Goal: Task Accomplishment & Management: Manage account settings

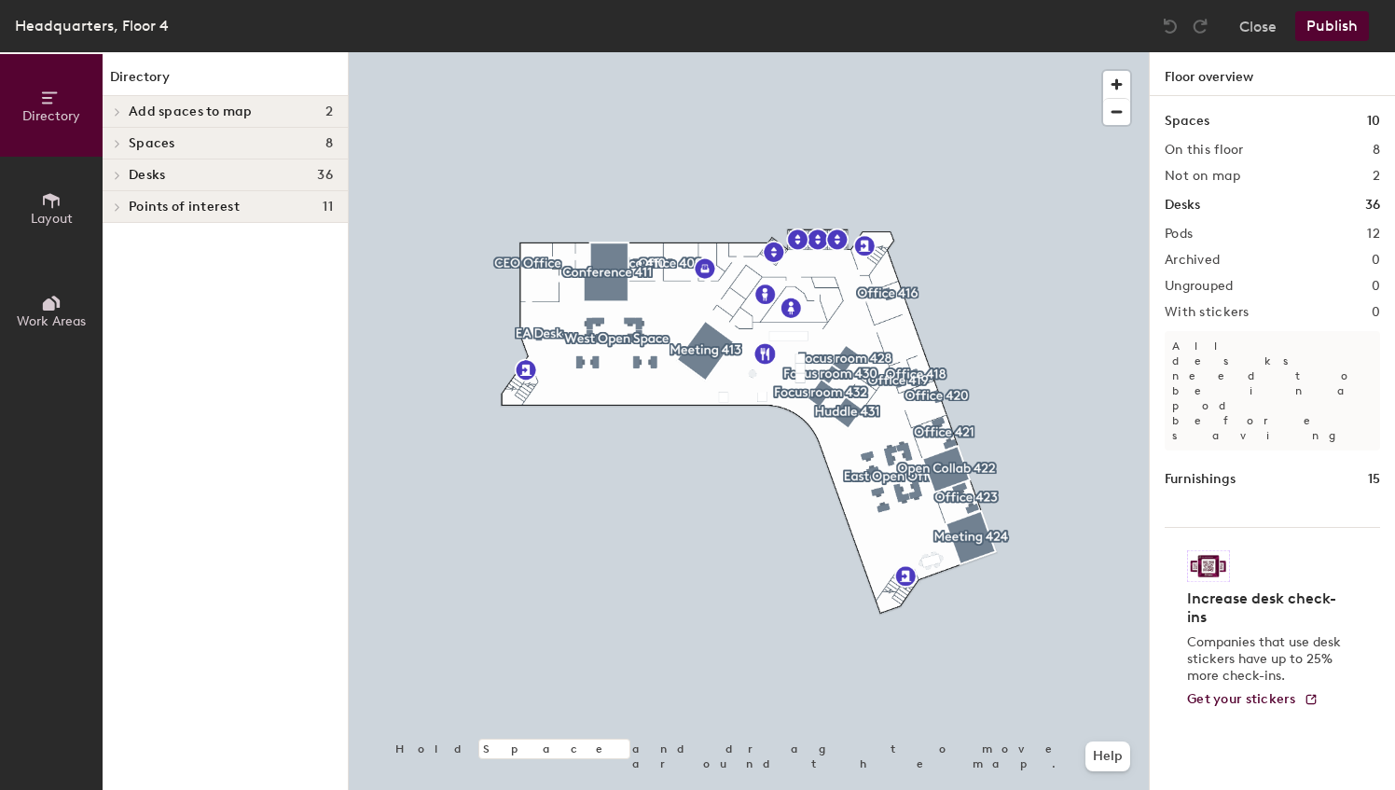
click at [298, 538] on div "Directory Layout Work Areas Directory Add spaces to map 2 Huddle 429 S Spaces 8…" at bounding box center [697, 421] width 1395 height 738
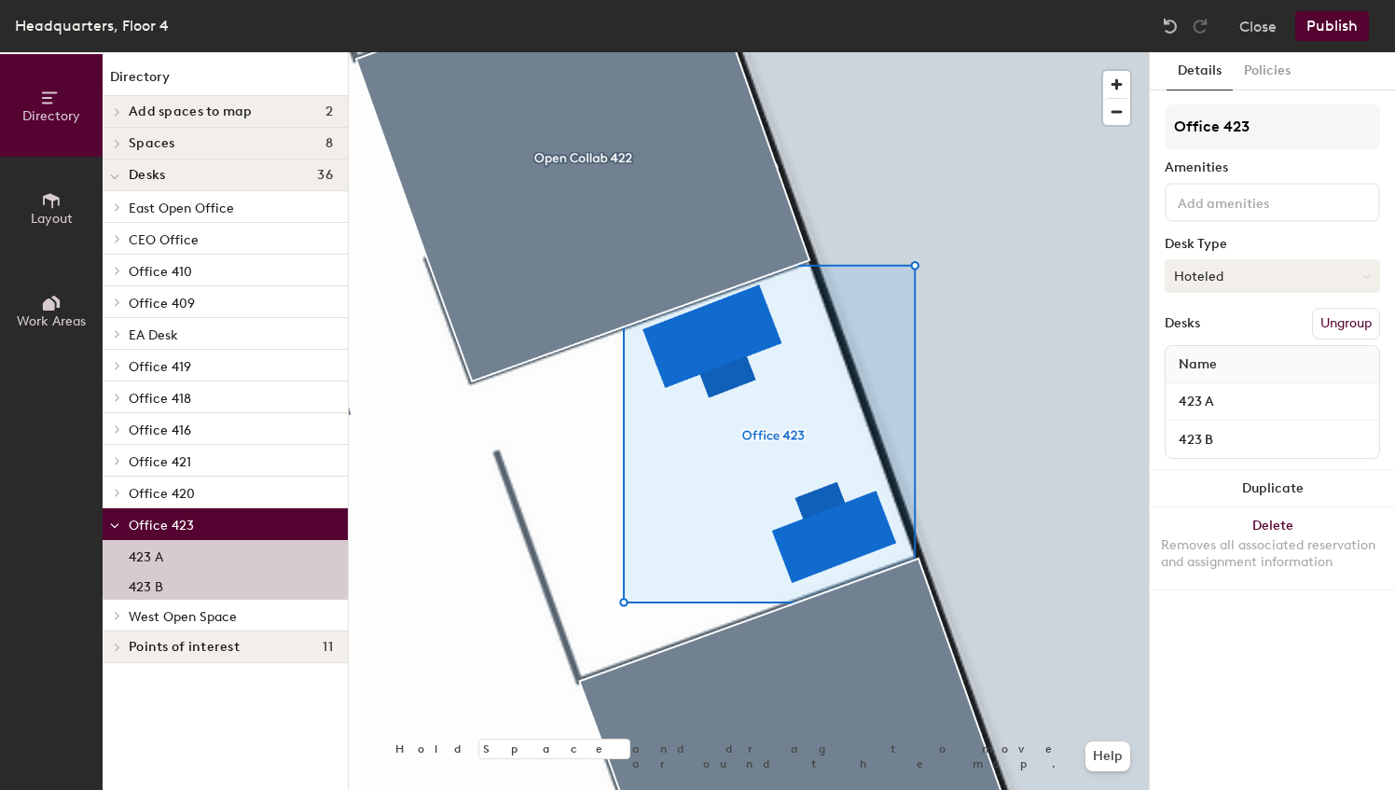
click at [1246, 279] on button "Hoteled" at bounding box center [1272, 276] width 215 height 34
click at [1232, 334] on div "Assigned" at bounding box center [1259, 334] width 187 height 28
click at [1315, 26] on button "Publish" at bounding box center [1332, 26] width 74 height 30
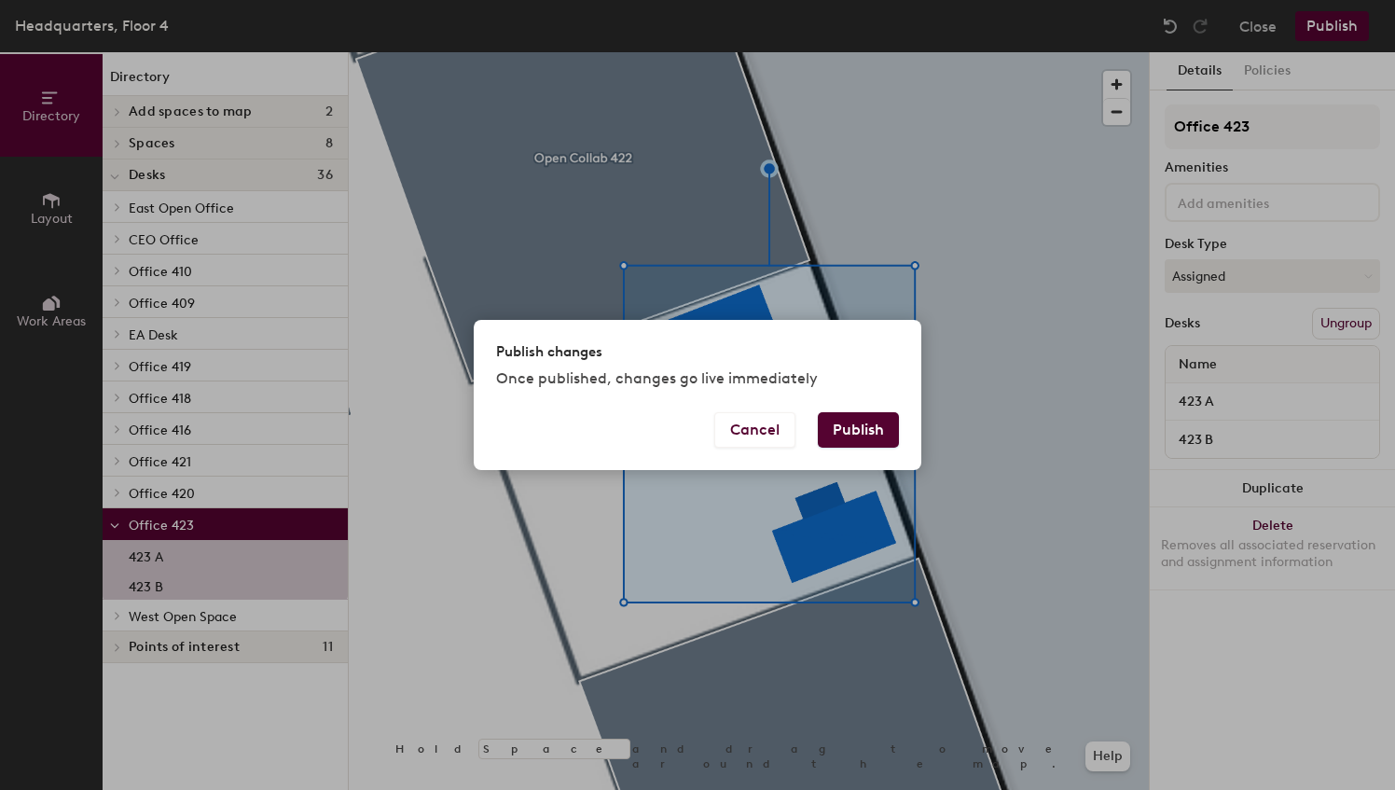
click at [869, 428] on button "Publish" at bounding box center [858, 429] width 81 height 35
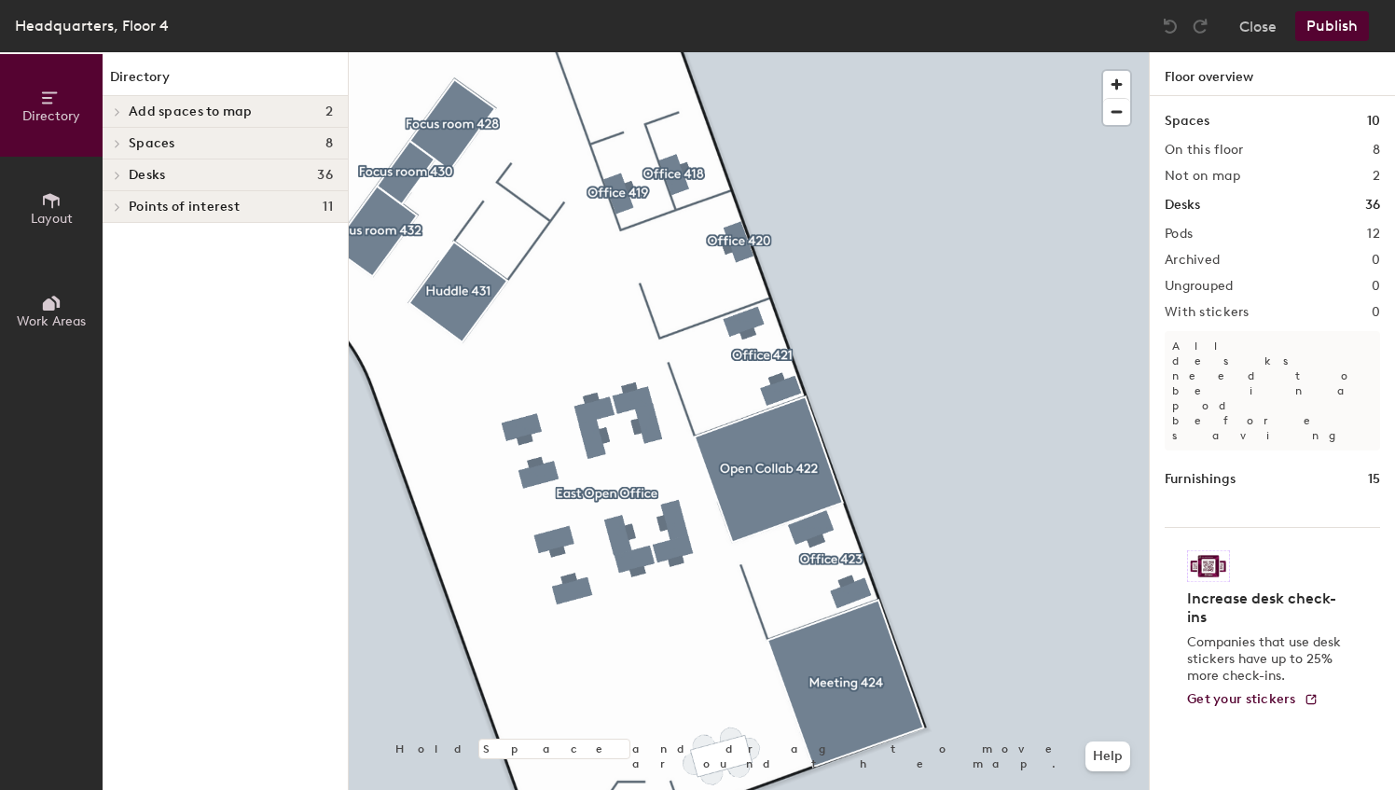
click at [694, 52] on div at bounding box center [749, 52] width 800 height 0
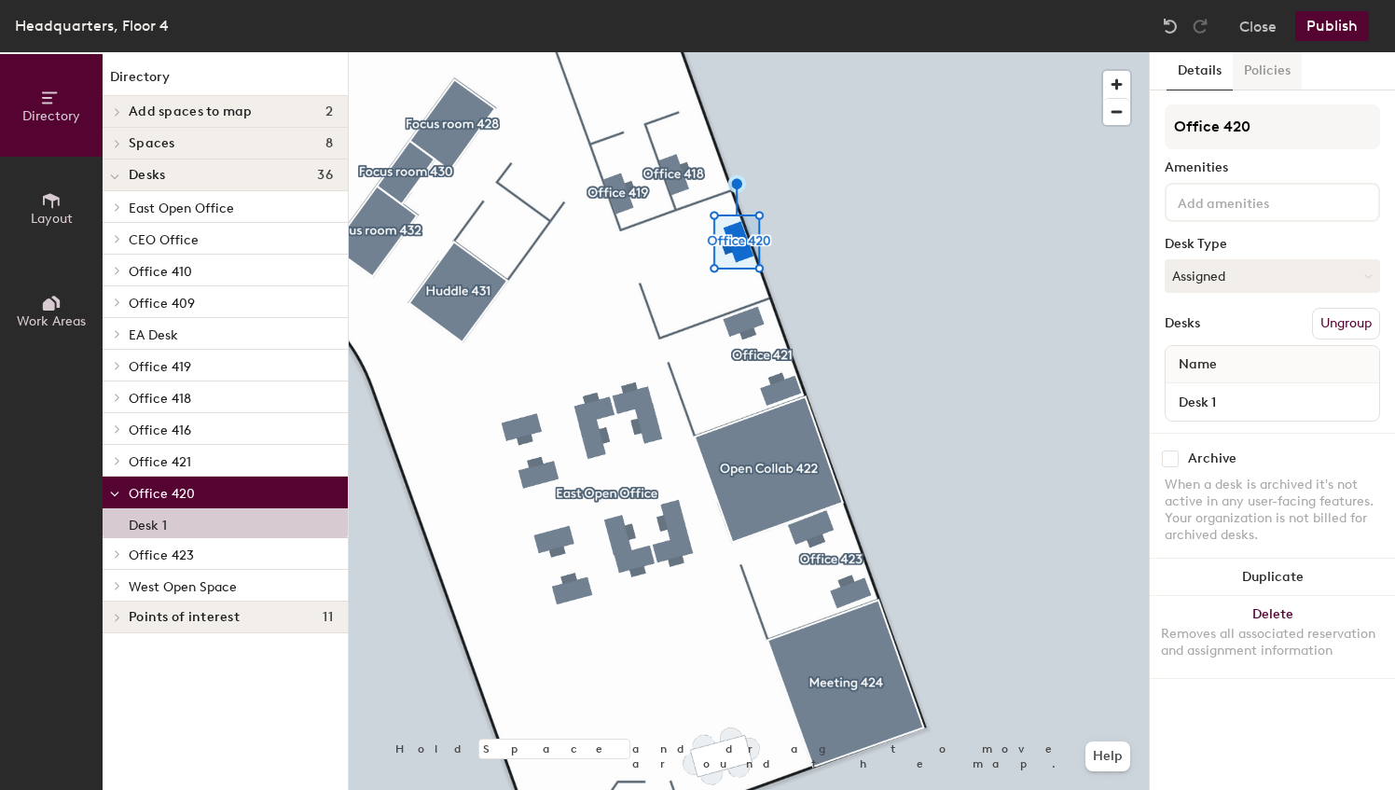
click at [1265, 69] on button "Policies" at bounding box center [1267, 71] width 69 height 38
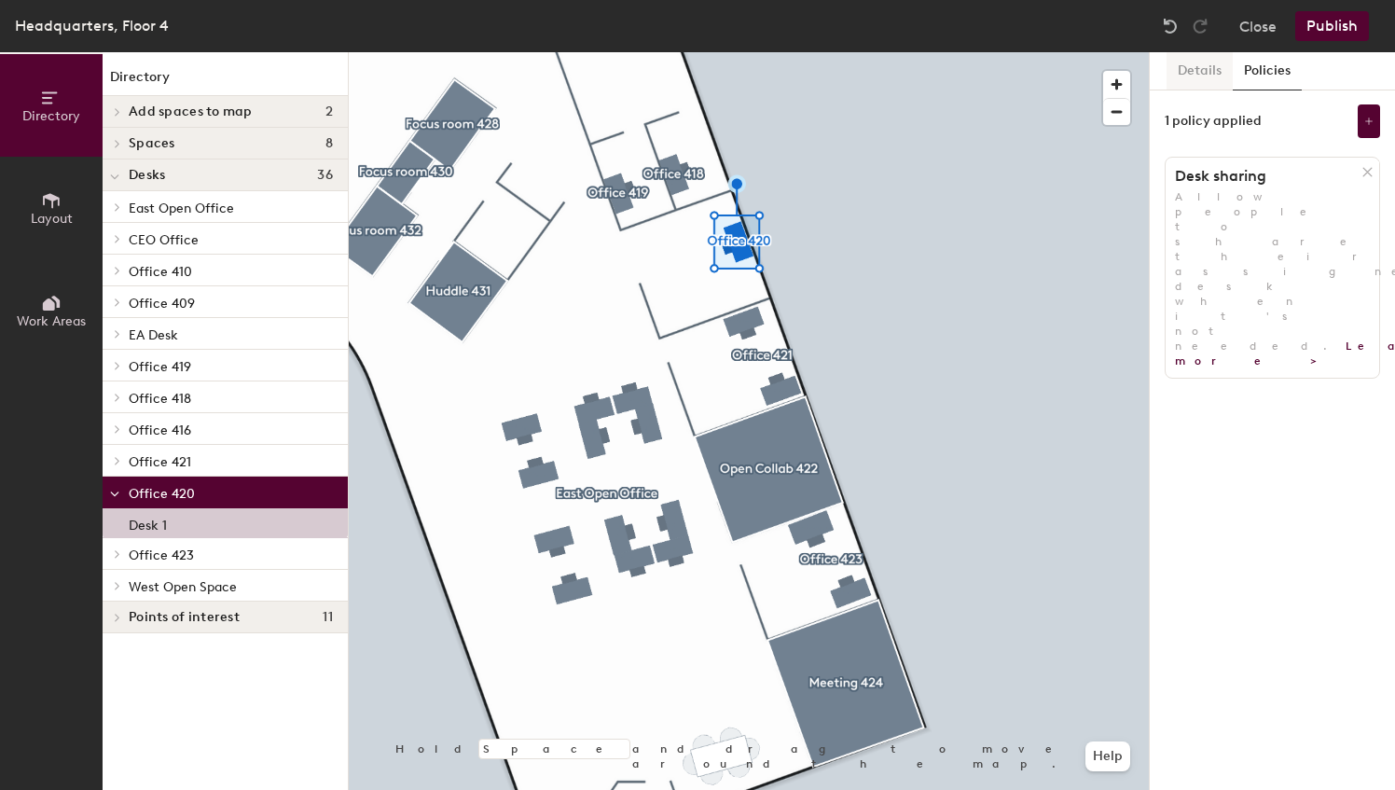
click at [1199, 71] on button "Details" at bounding box center [1200, 71] width 66 height 38
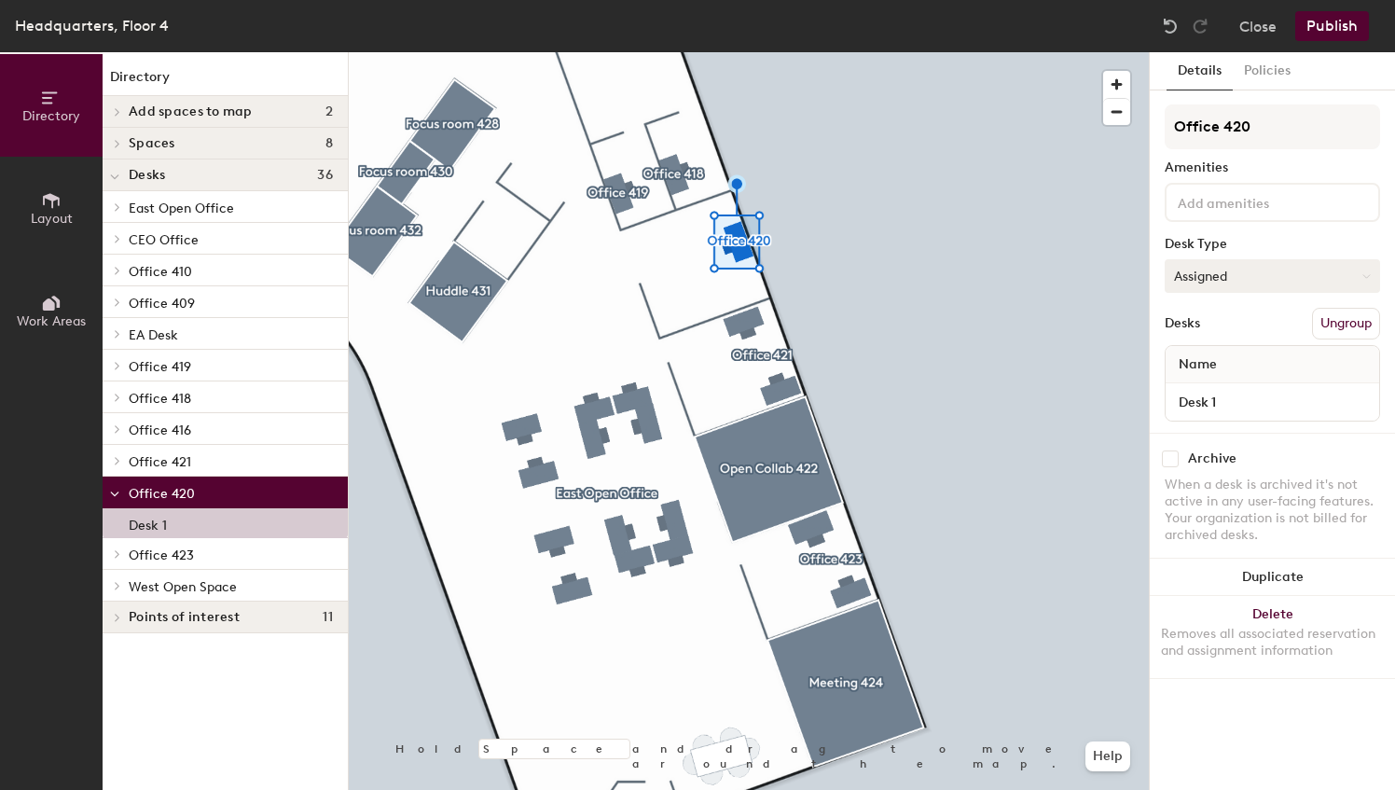
click at [1259, 284] on button "Assigned" at bounding box center [1272, 276] width 215 height 34
click at [782, 52] on div at bounding box center [749, 52] width 800 height 0
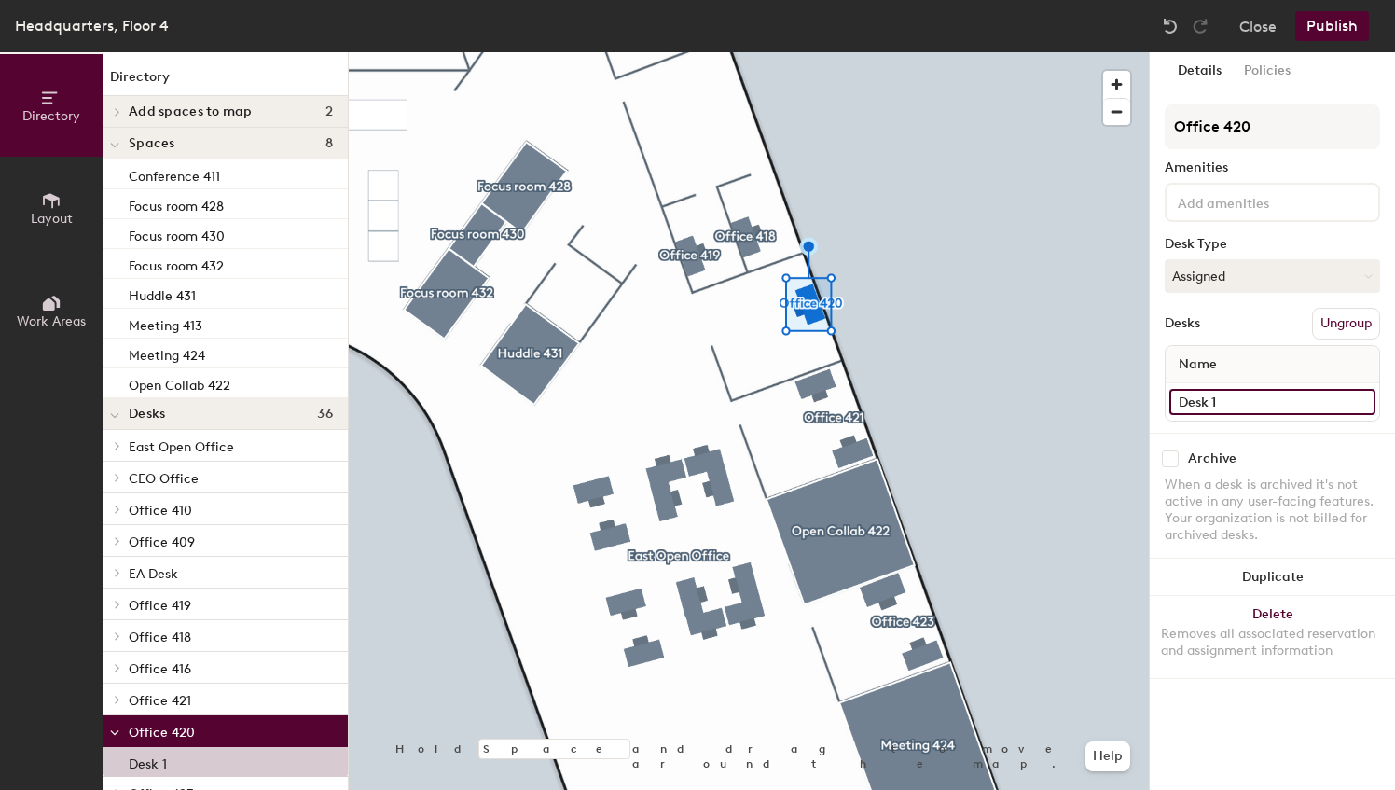
click at [1235, 409] on input "Desk 1" at bounding box center [1273, 402] width 206 height 26
click at [1334, 405] on input "Desk 1" at bounding box center [1273, 402] width 206 height 26
click at [1341, 436] on div "Archive When a desk is archived it's not active in any user-facing features. Yo…" at bounding box center [1272, 499] width 245 height 133
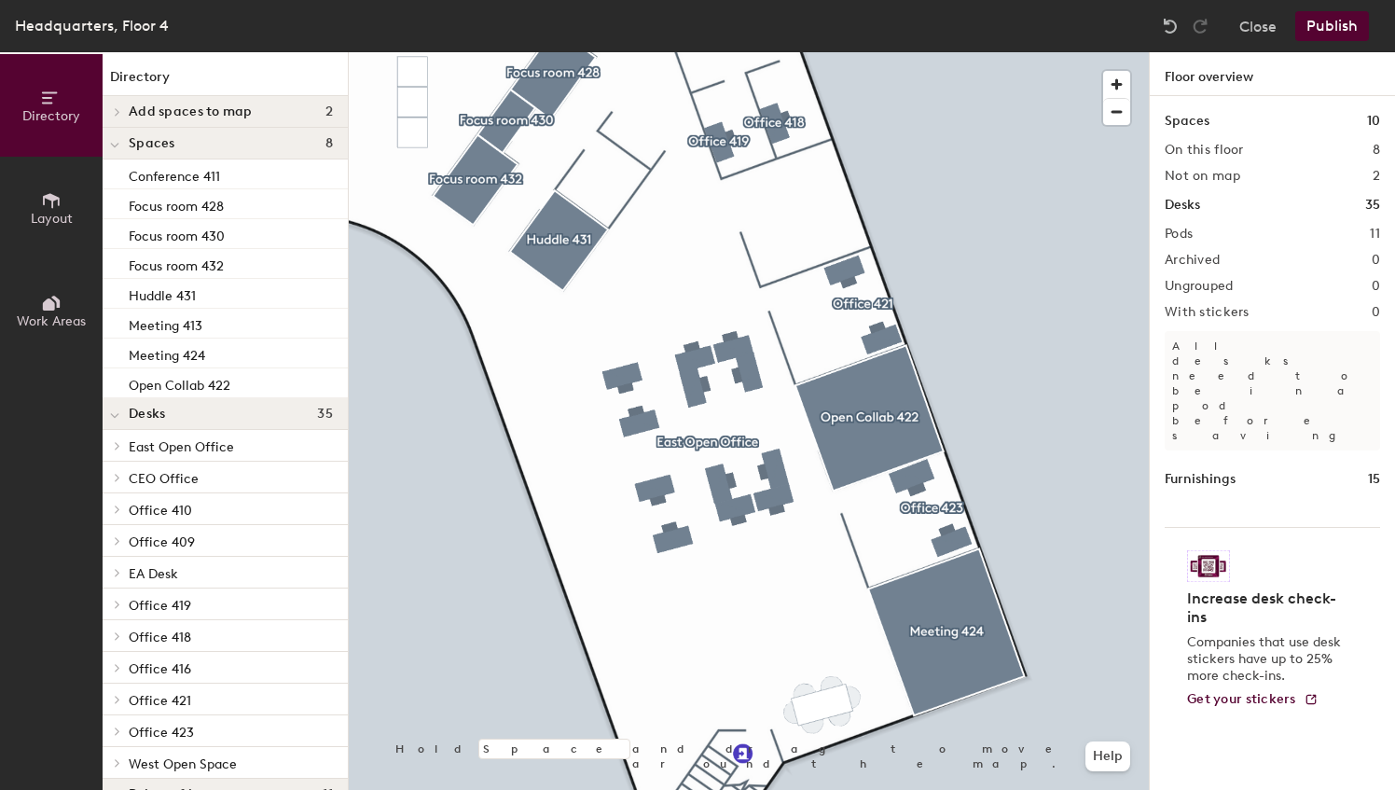
click at [185, 104] on span "Add spaces to map" at bounding box center [191, 111] width 124 height 15
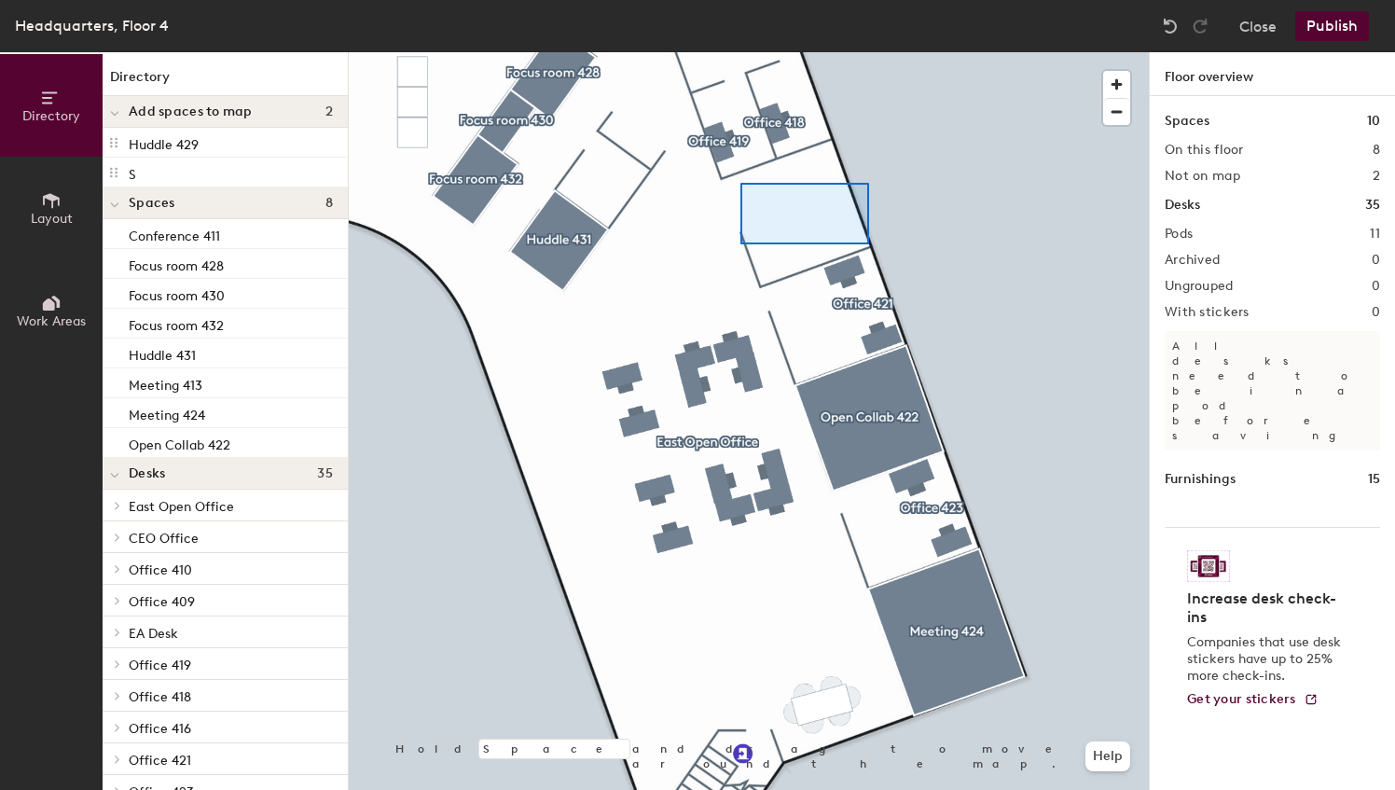
click at [740, 52] on div at bounding box center [749, 52] width 800 height 0
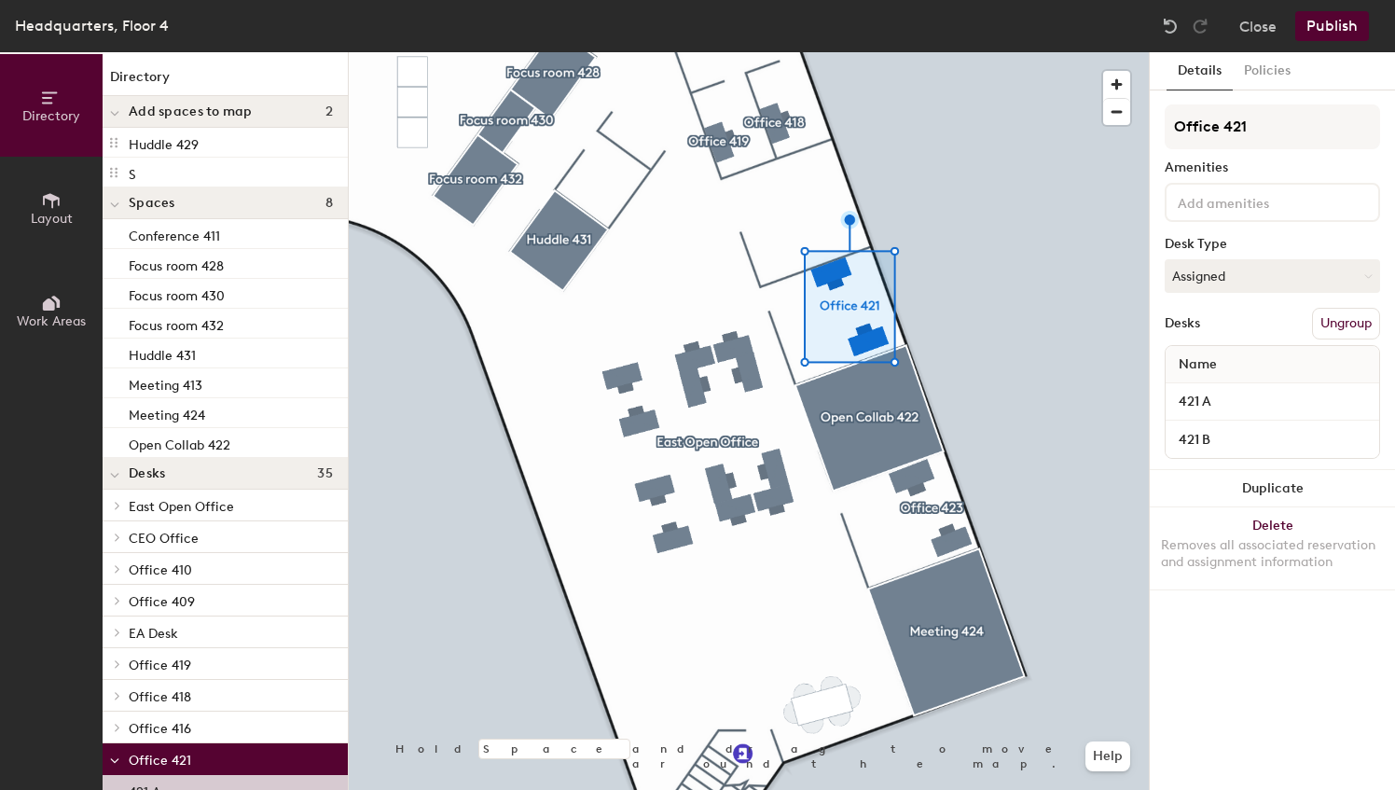
click at [1018, 52] on div at bounding box center [749, 52] width 800 height 0
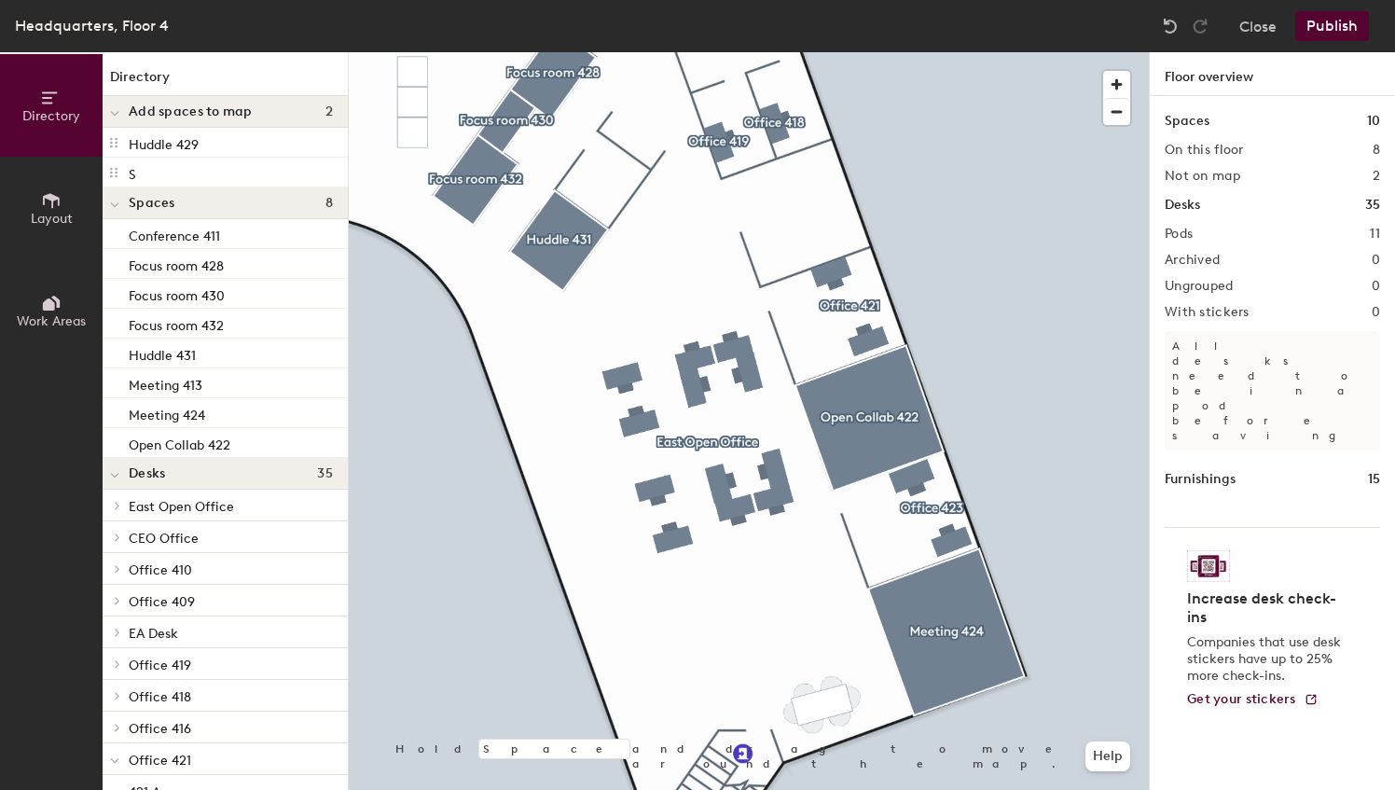
click at [215, 101] on div "Add spaces to map 2" at bounding box center [225, 112] width 245 height 32
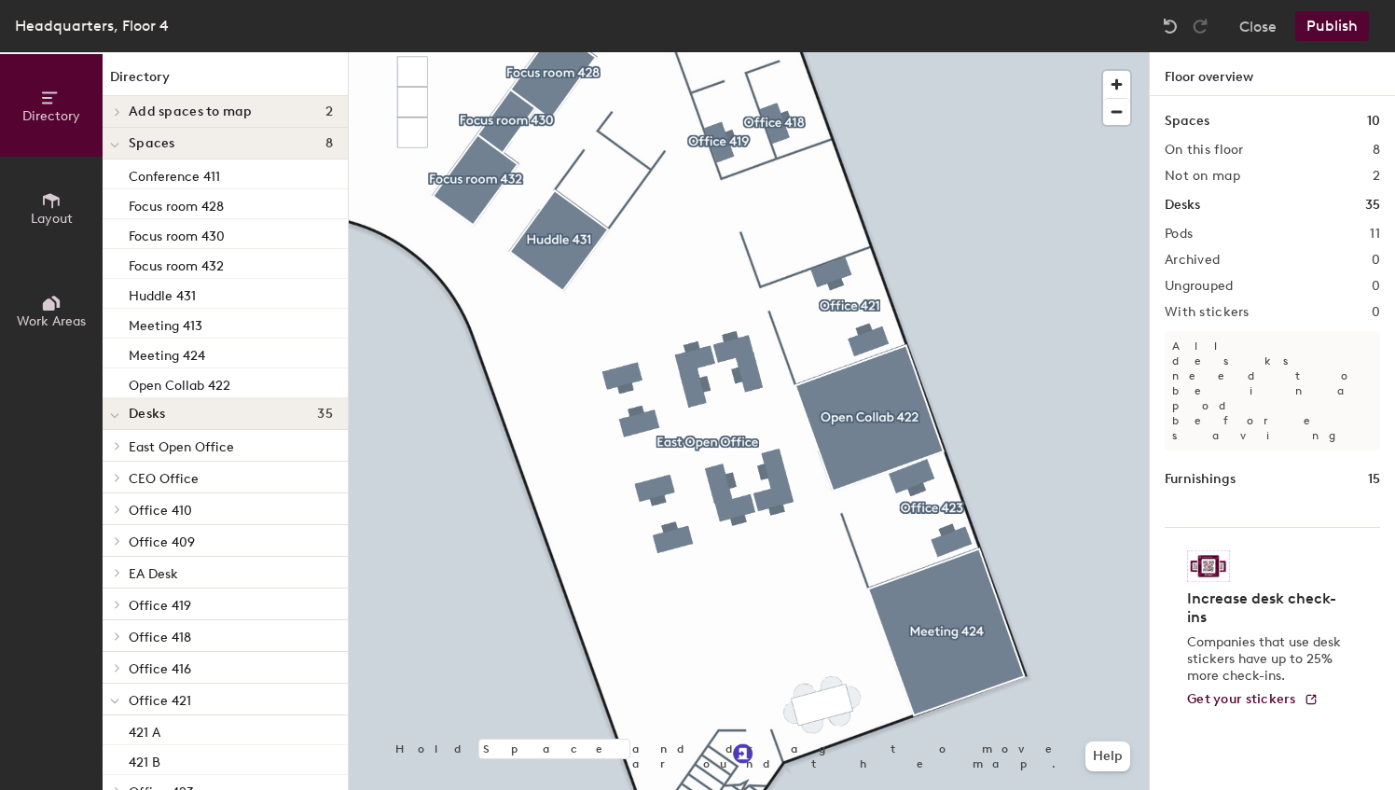
click at [220, 104] on span "Add spaces to map" at bounding box center [191, 111] width 124 height 15
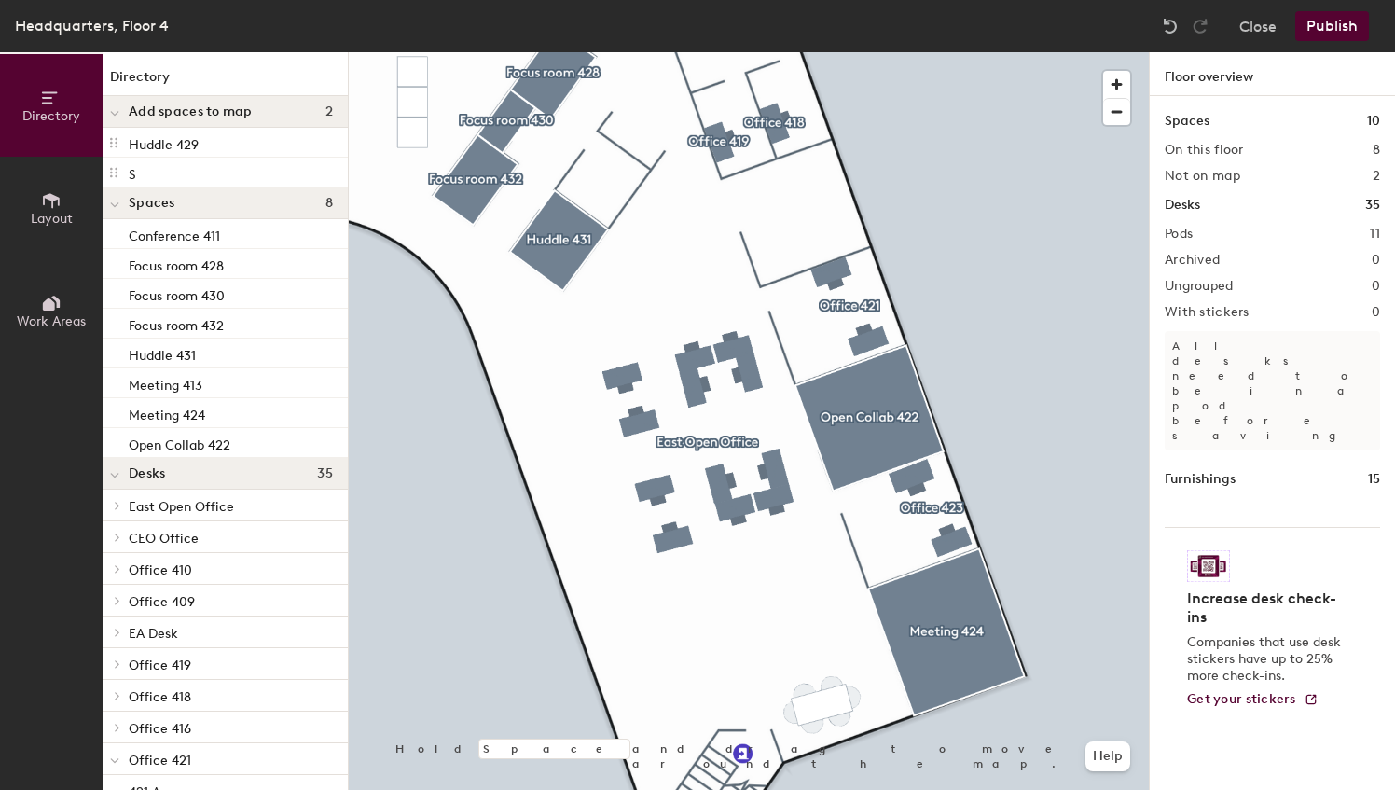
click at [116, 112] on icon at bounding box center [114, 113] width 9 height 7
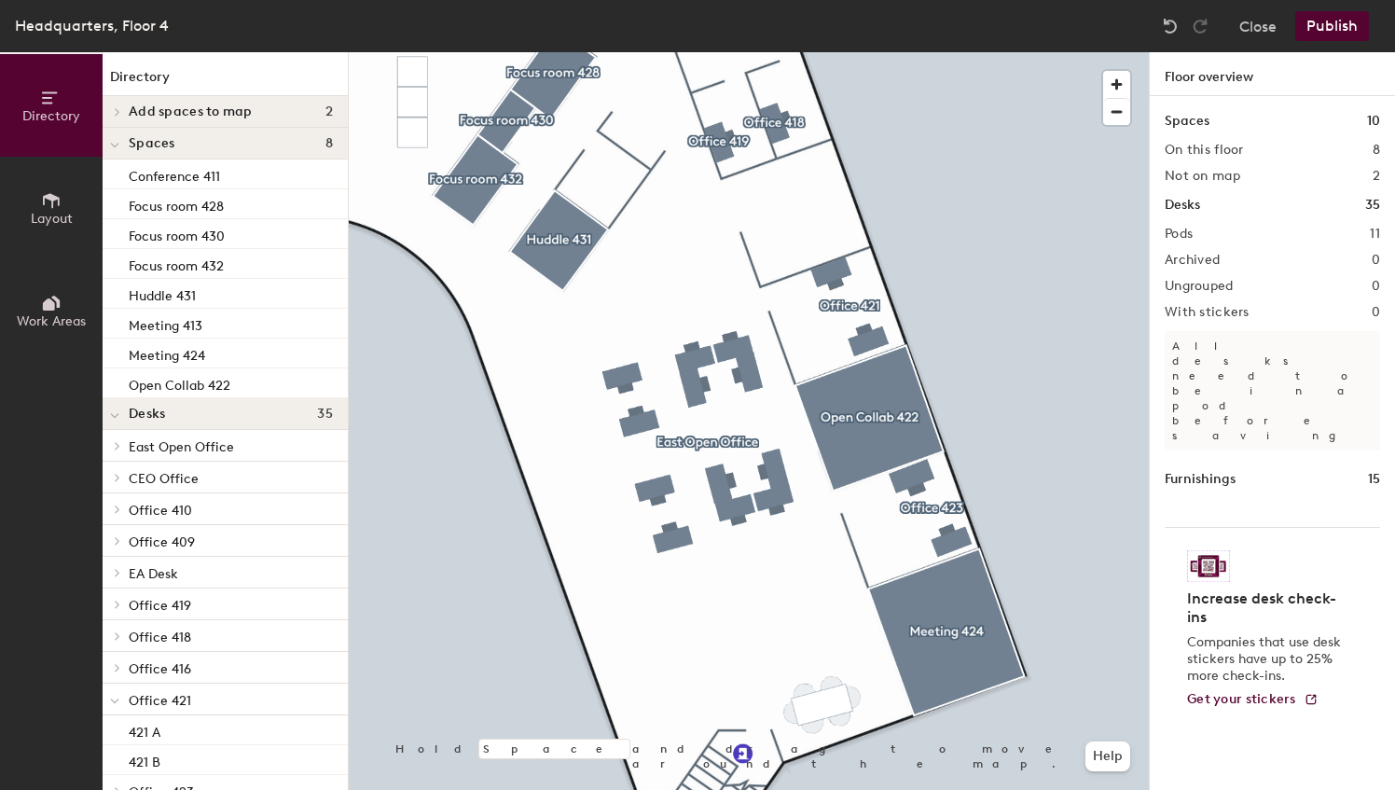
click at [116, 112] on icon at bounding box center [117, 111] width 7 height 9
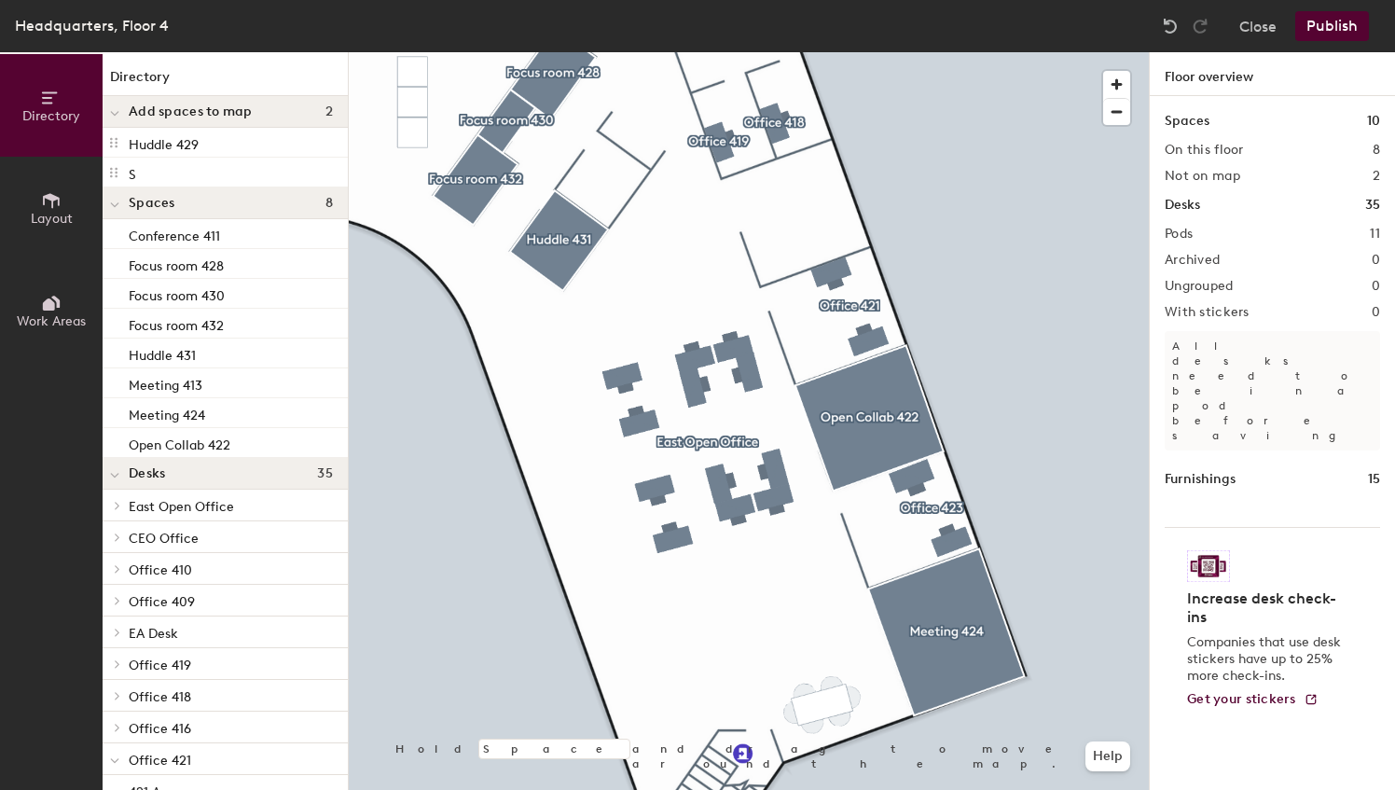
click at [176, 112] on span "Add spaces to map" at bounding box center [191, 111] width 124 height 15
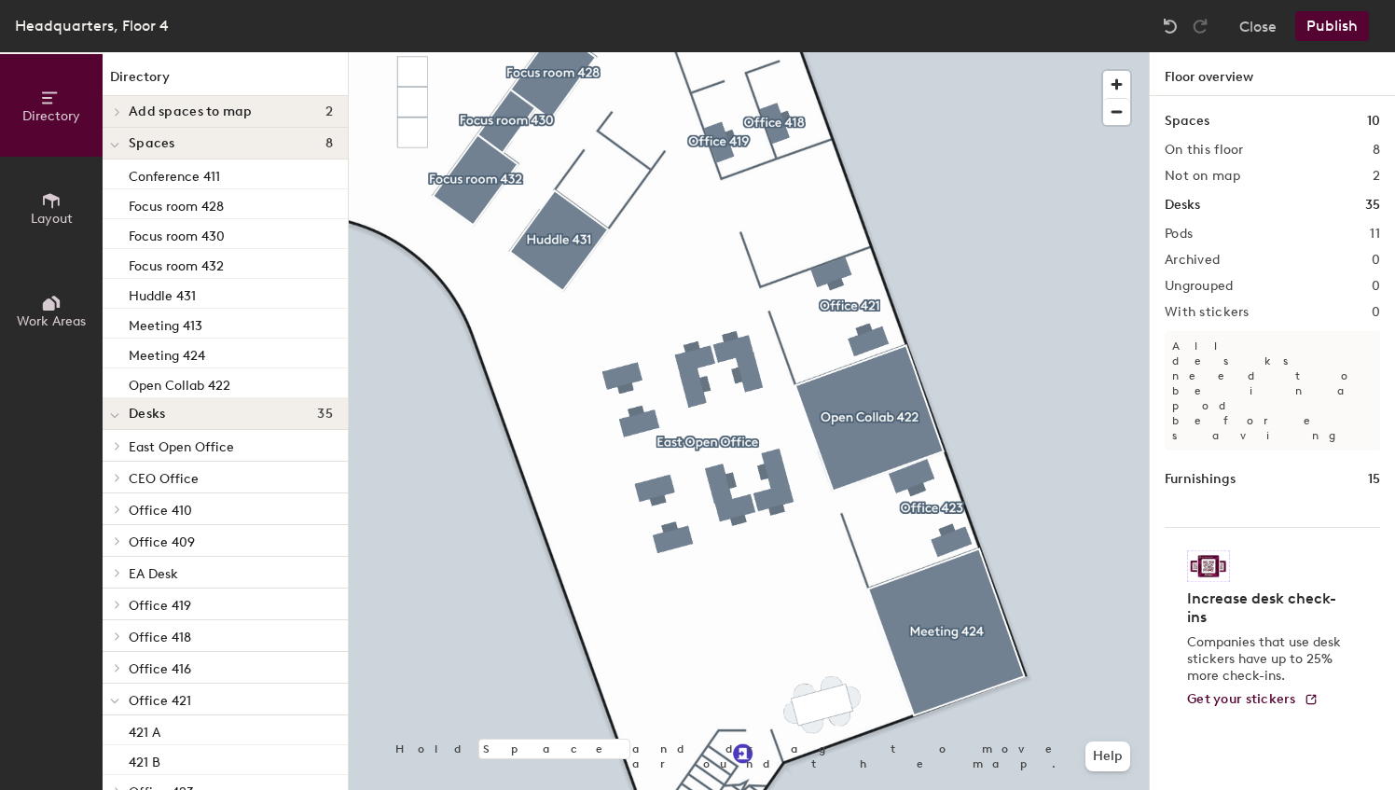
click at [213, 108] on span "Add spaces to map" at bounding box center [191, 111] width 124 height 15
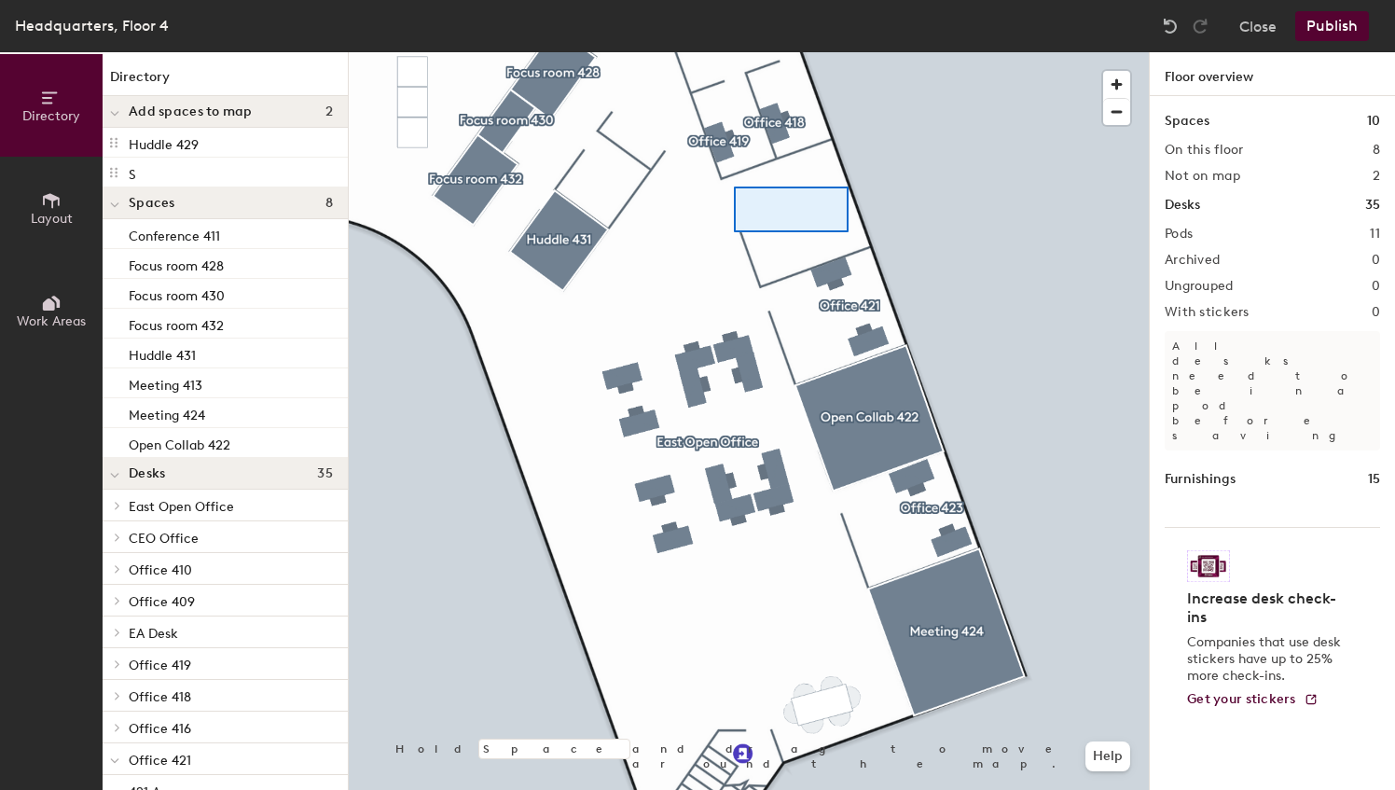
click at [734, 52] on div at bounding box center [749, 52] width 800 height 0
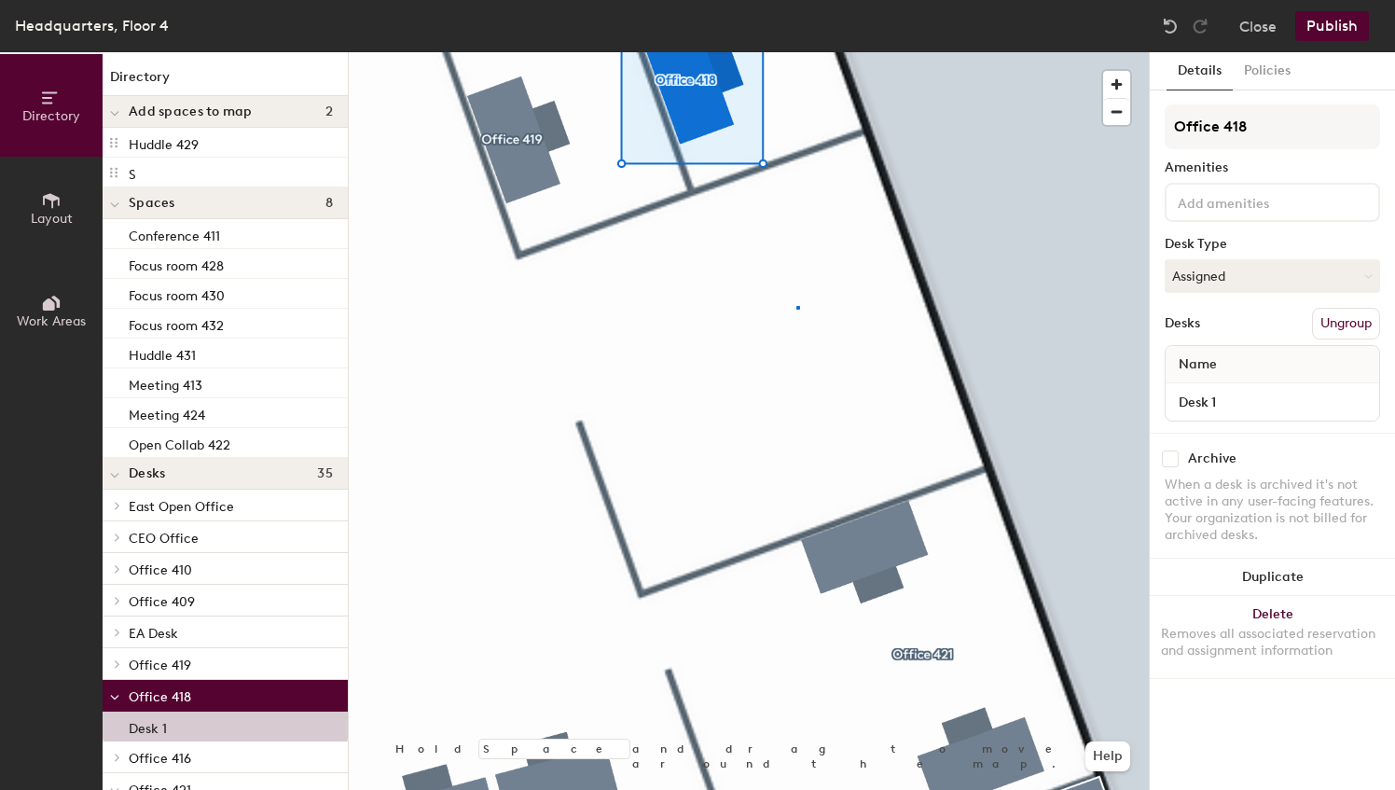
click at [796, 52] on div at bounding box center [749, 52] width 800 height 0
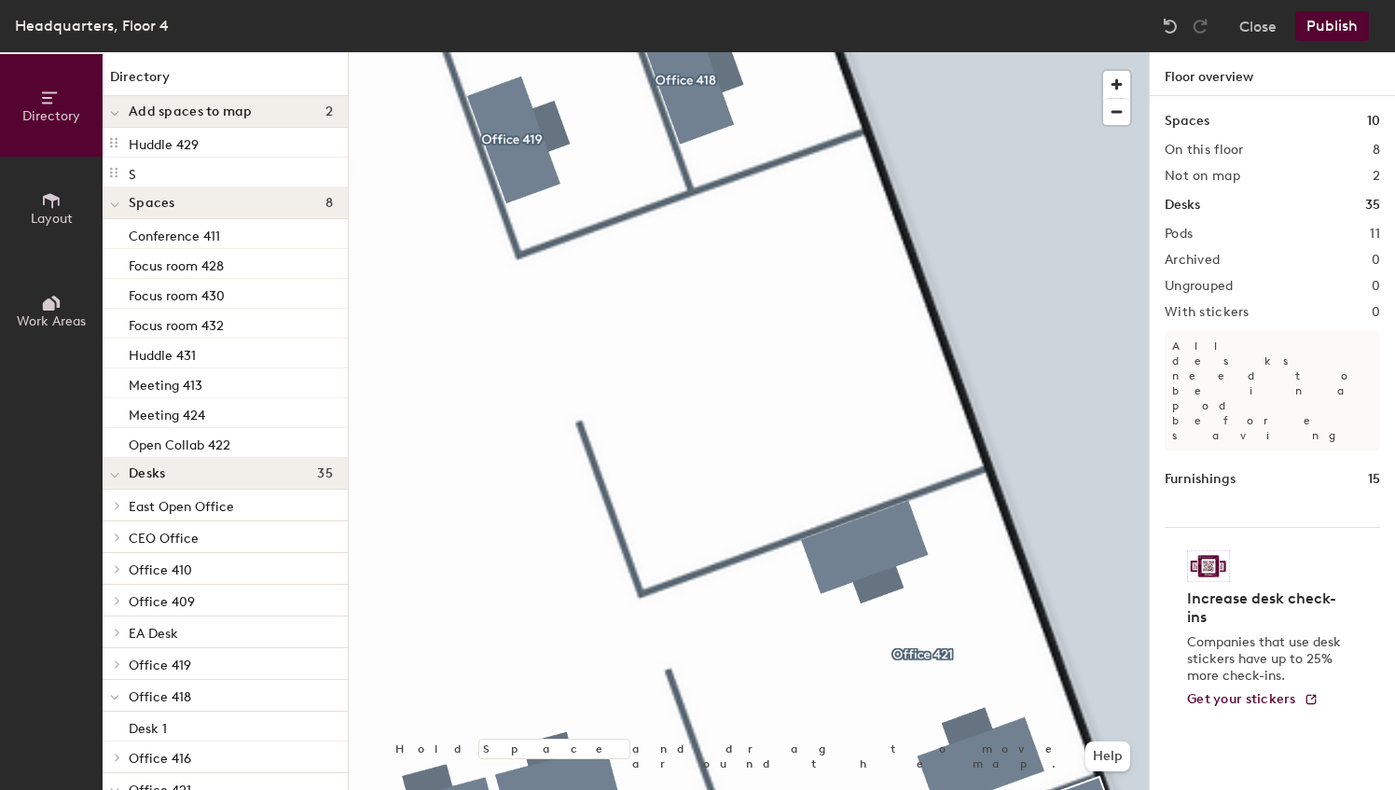
click at [48, 213] on span "Layout" at bounding box center [52, 219] width 42 height 16
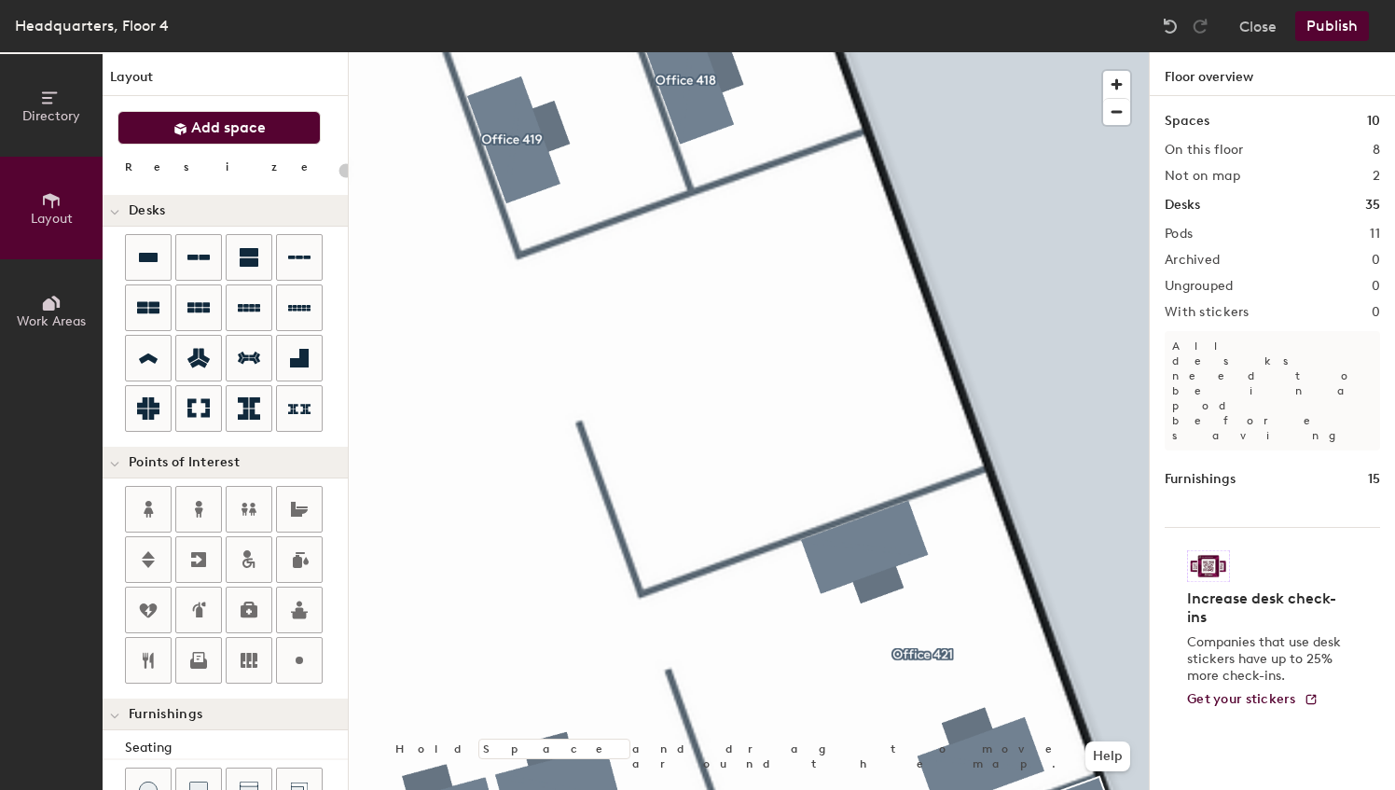
click at [231, 119] on span "Add space" at bounding box center [228, 127] width 75 height 19
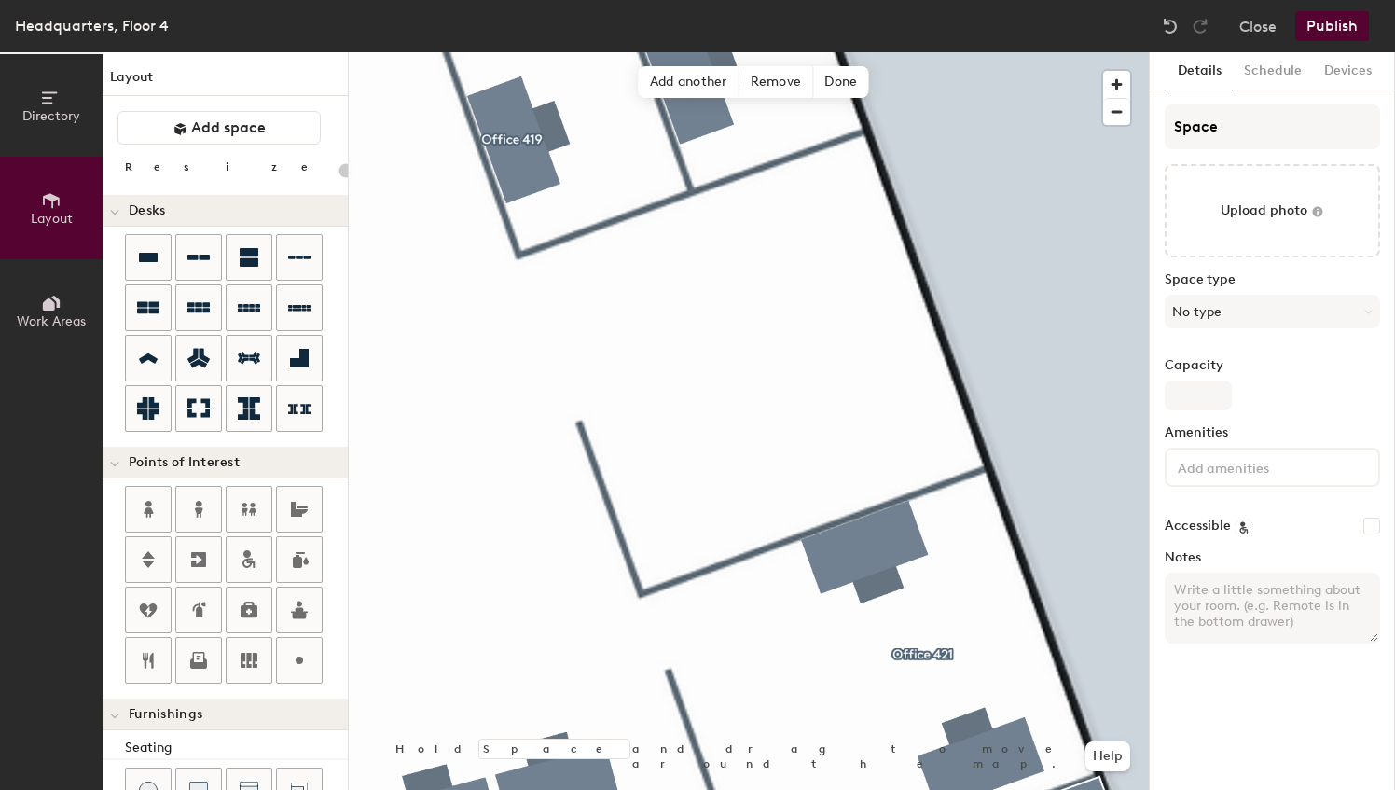
type input "20"
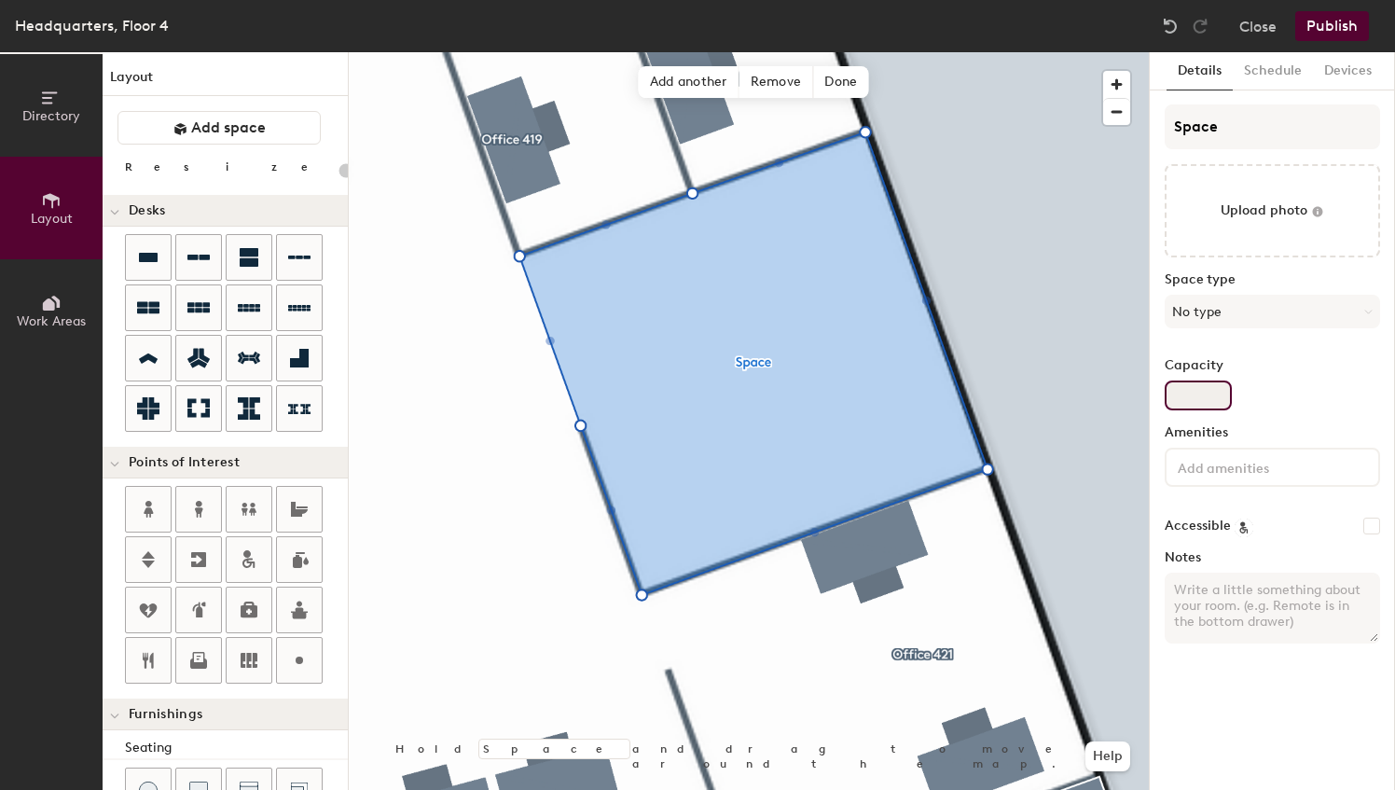
click at [1202, 403] on input "Capacity" at bounding box center [1198, 396] width 67 height 30
type input "6"
type input "20"
type input "6"
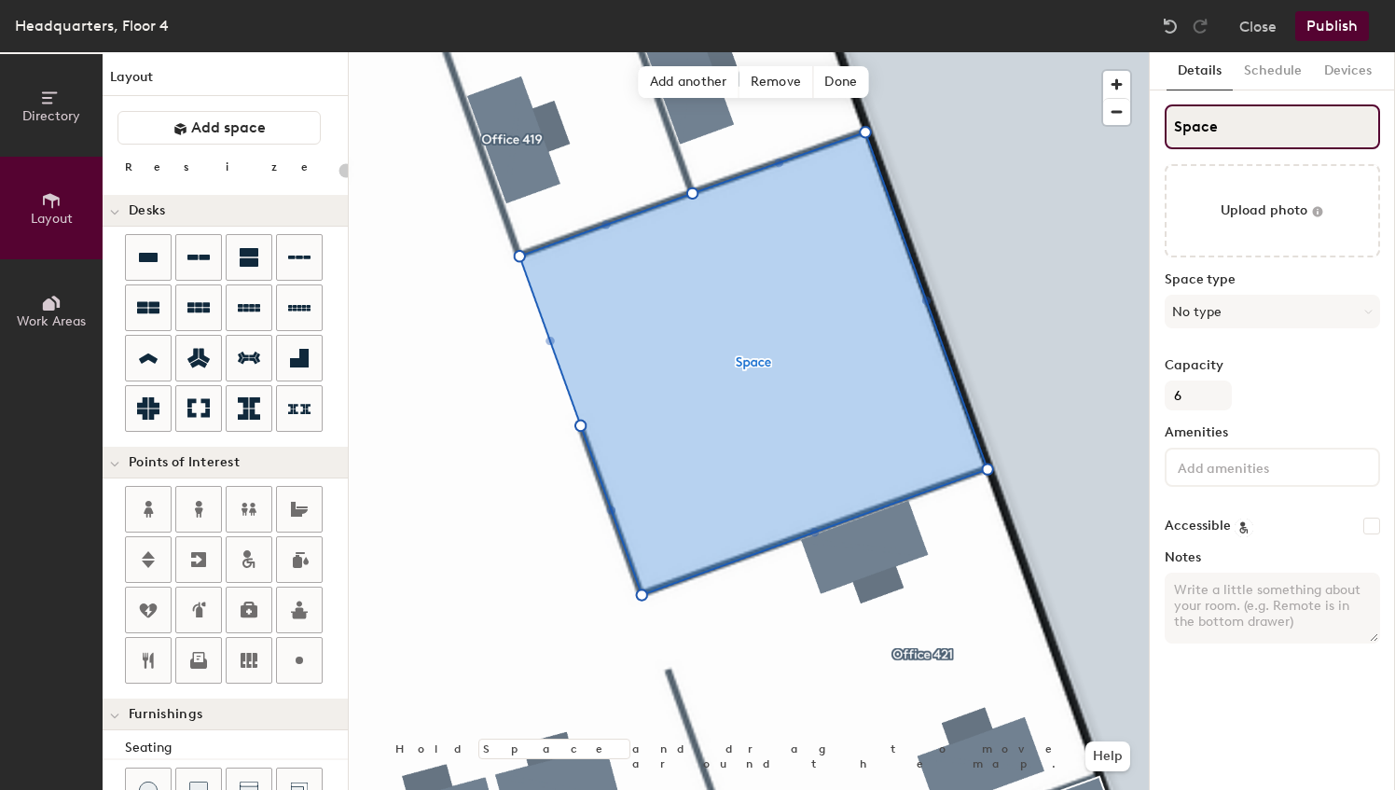
click at [1272, 136] on input "Space" at bounding box center [1272, 126] width 215 height 45
click at [1105, 136] on div "Directory Layout Work Areas Layout Add space Resize Desks Points of Interest Fu…" at bounding box center [697, 421] width 1395 height 738
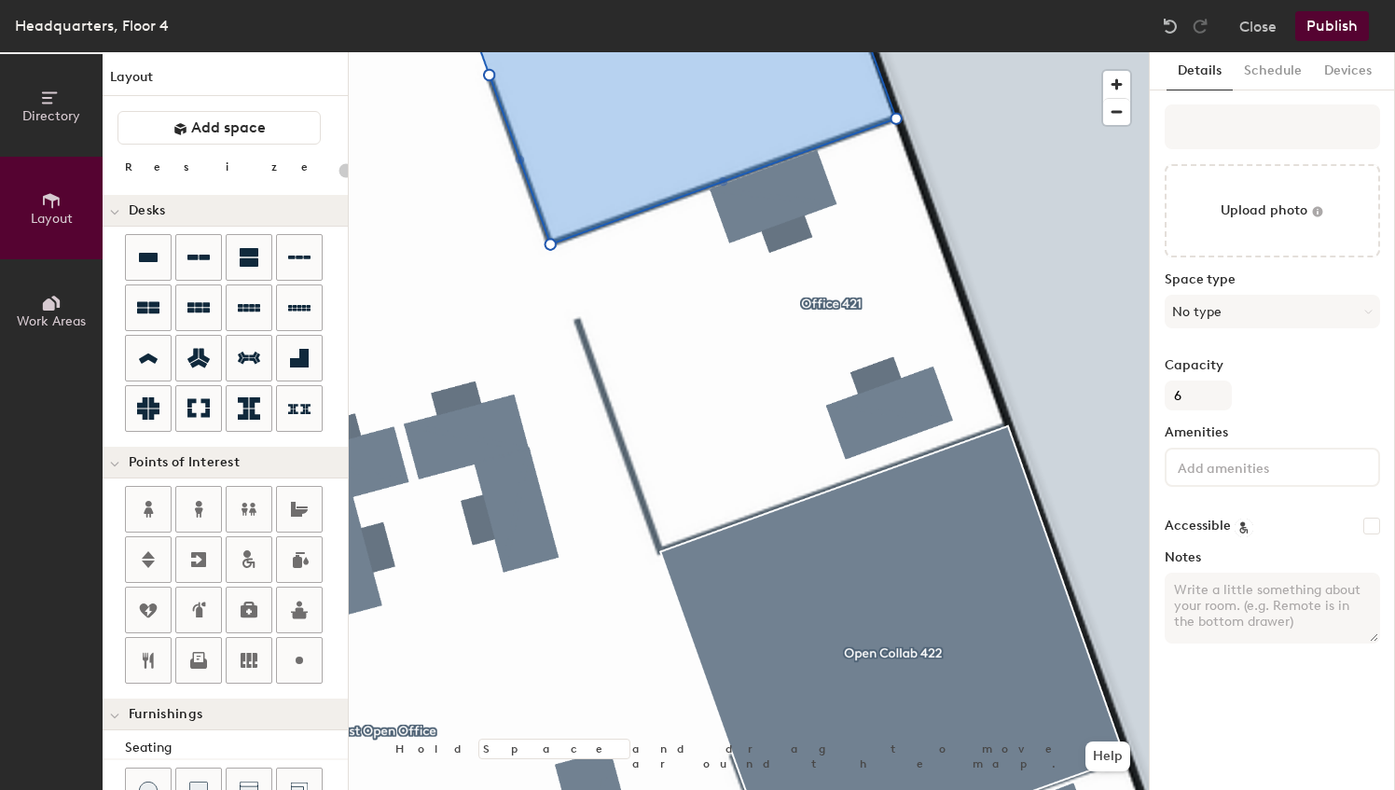
type input "20"
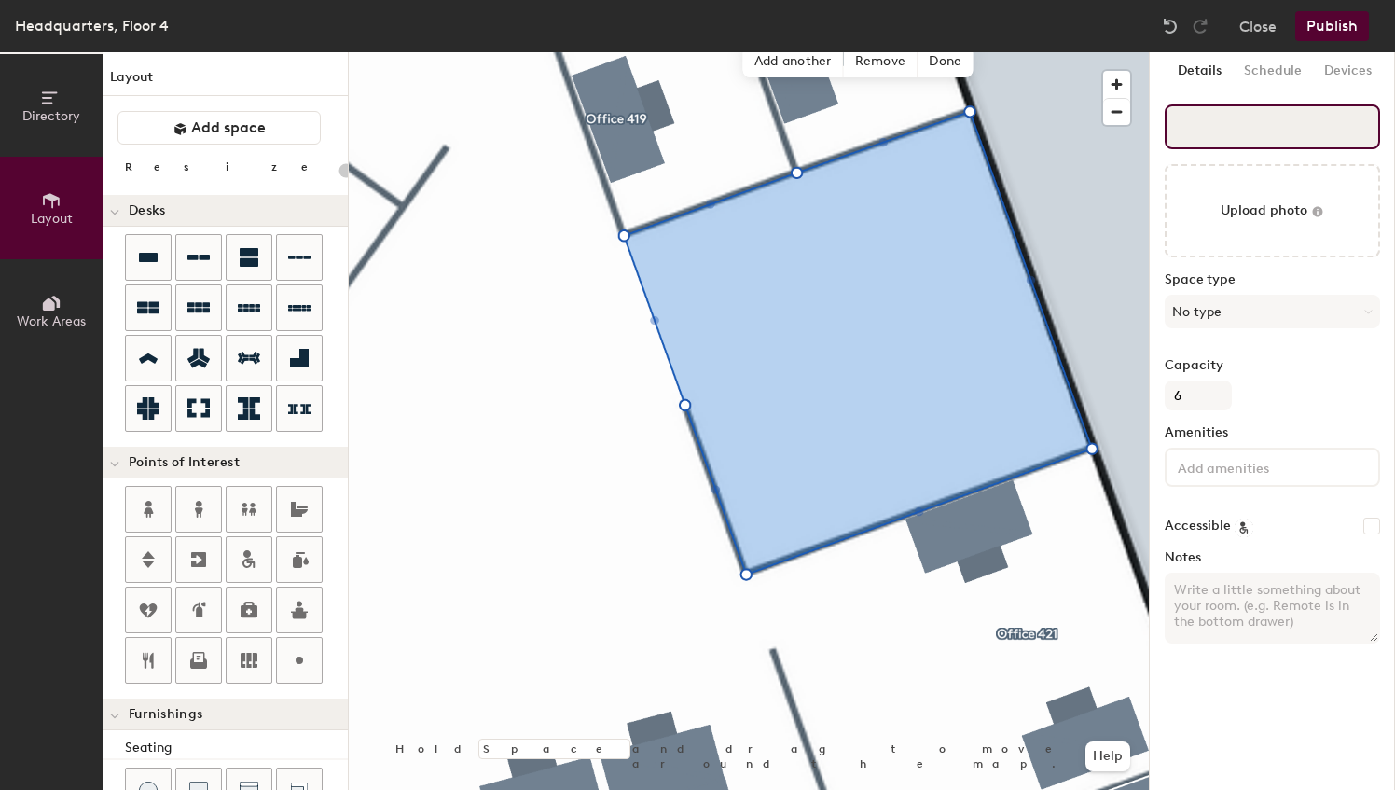
click at [1223, 119] on input at bounding box center [1272, 126] width 215 height 45
type input "O"
type input "20"
type input "Open"
type input "20"
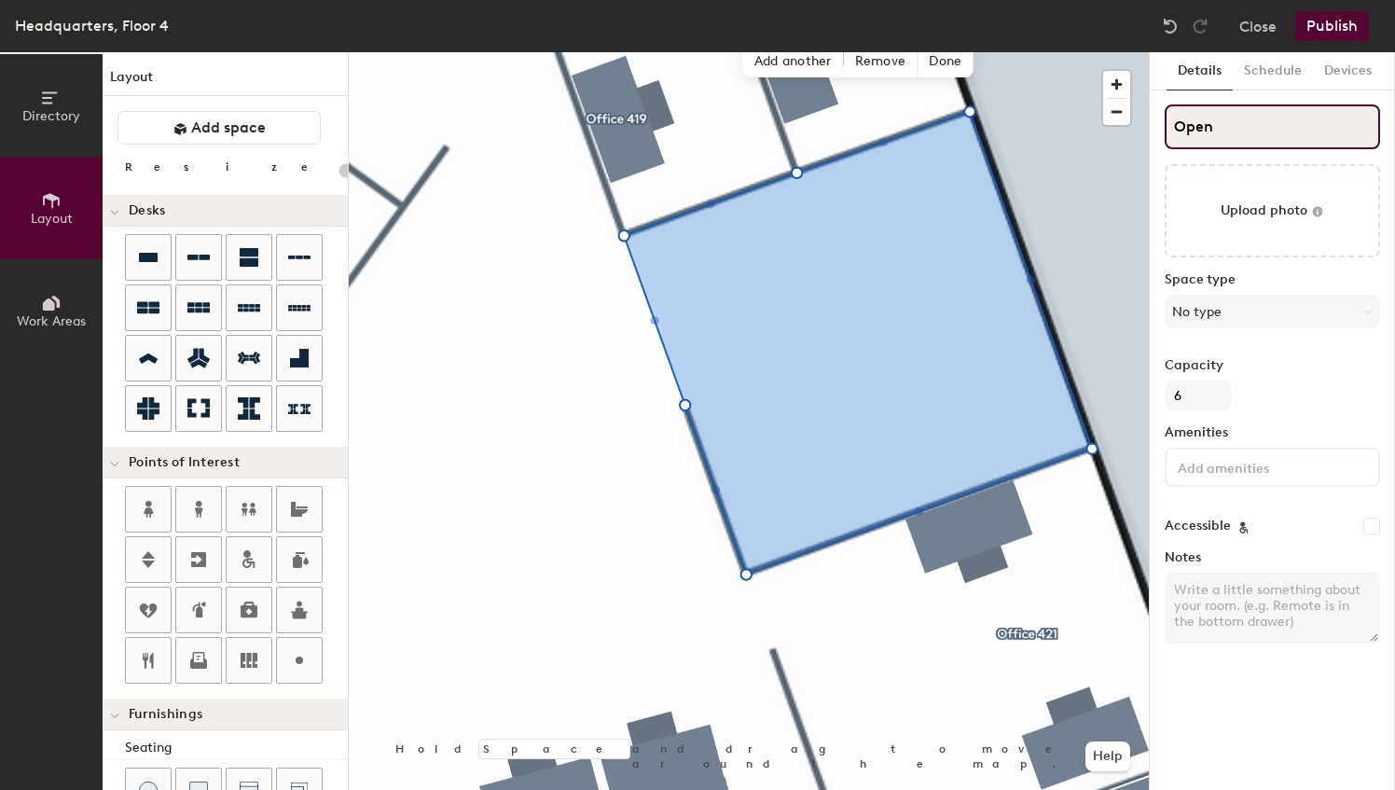
type input "Open"
type input "20"
type input "Open Co"
type input "20"
type input "Open Cola"
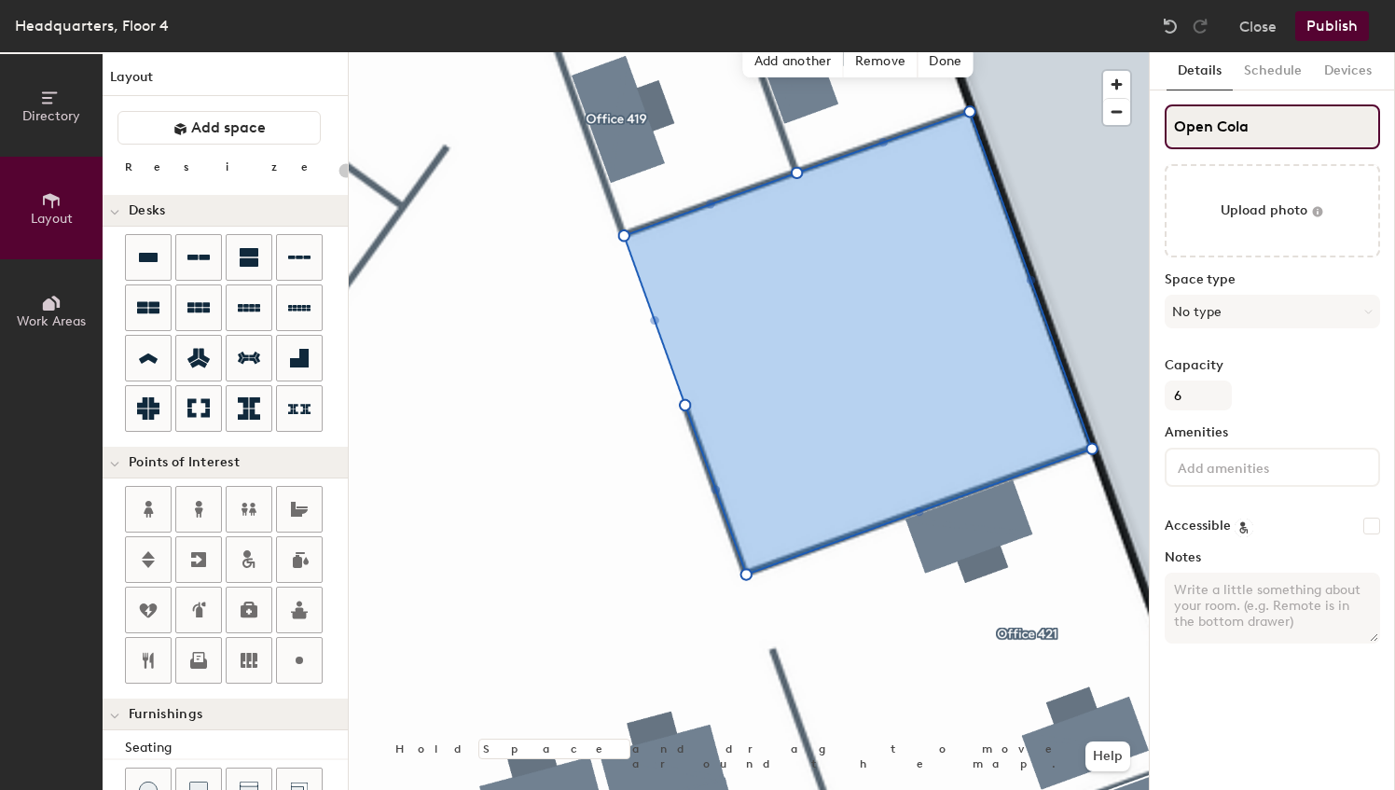
type input "20"
type input "Open Colab"
type input "20"
type input "Open Colab"
type input "20"
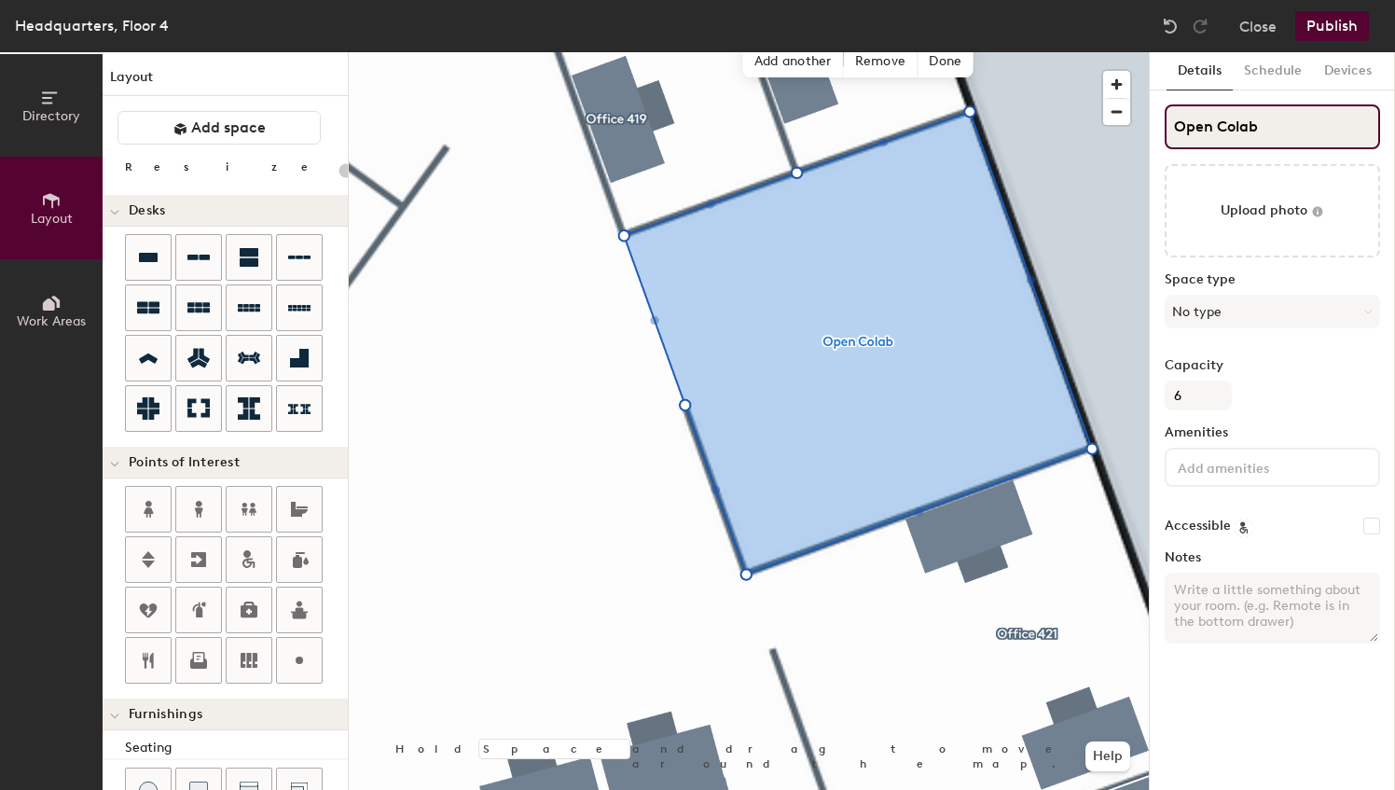
type input "Open Colab 4"
type input "20"
type input "Open Colab 420"
type input "20"
type input "Open Colab 420"
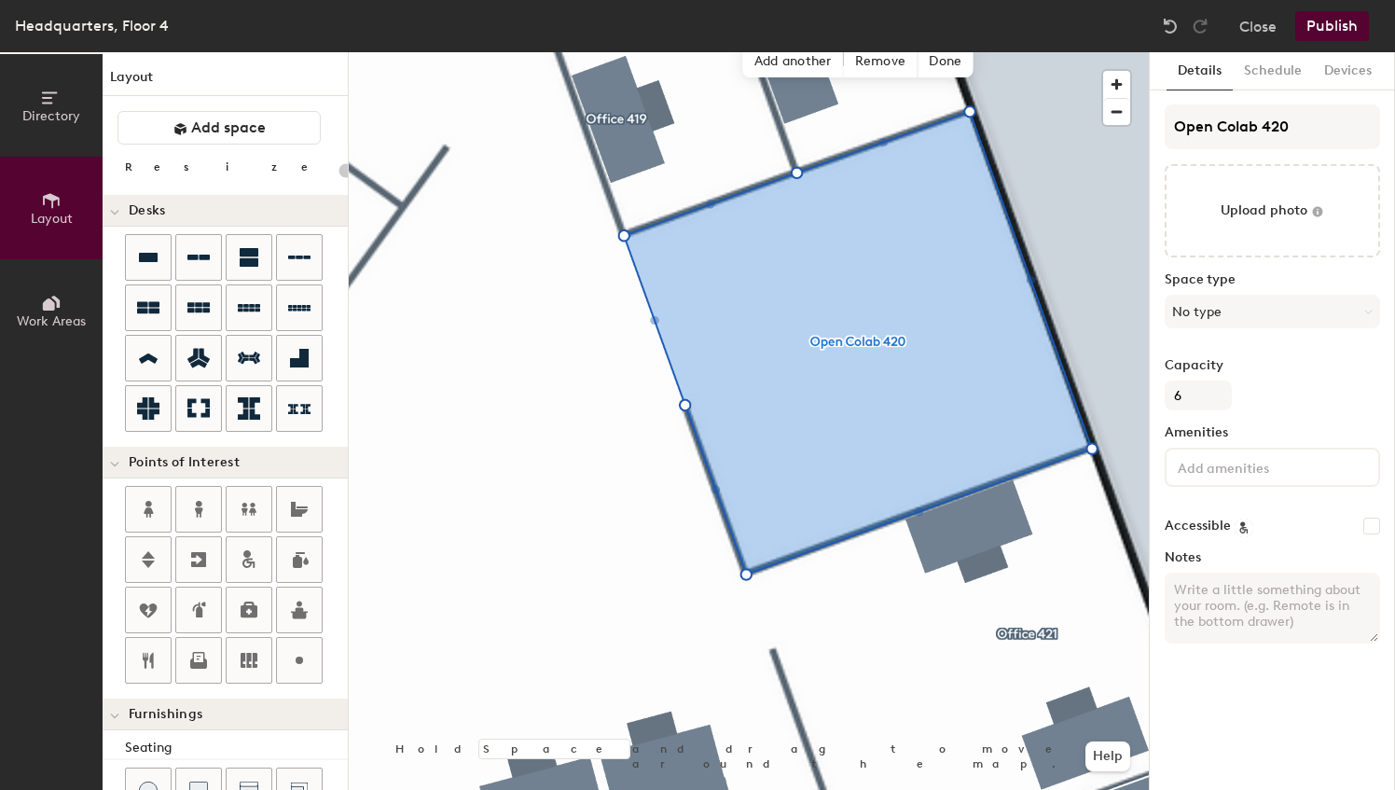
click at [1351, 17] on button "Publish" at bounding box center [1332, 26] width 74 height 30
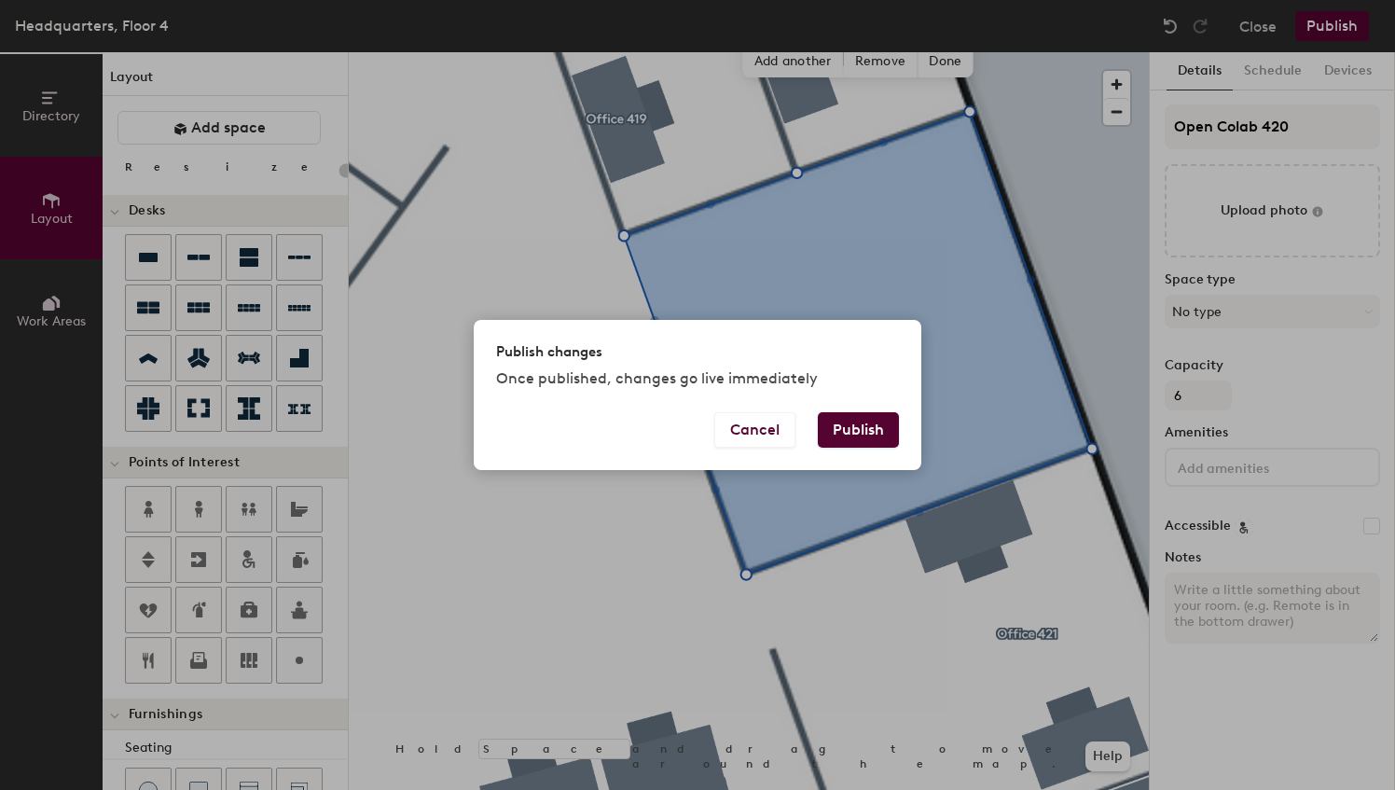
click at [867, 435] on button "Publish" at bounding box center [858, 429] width 81 height 35
type input "20"
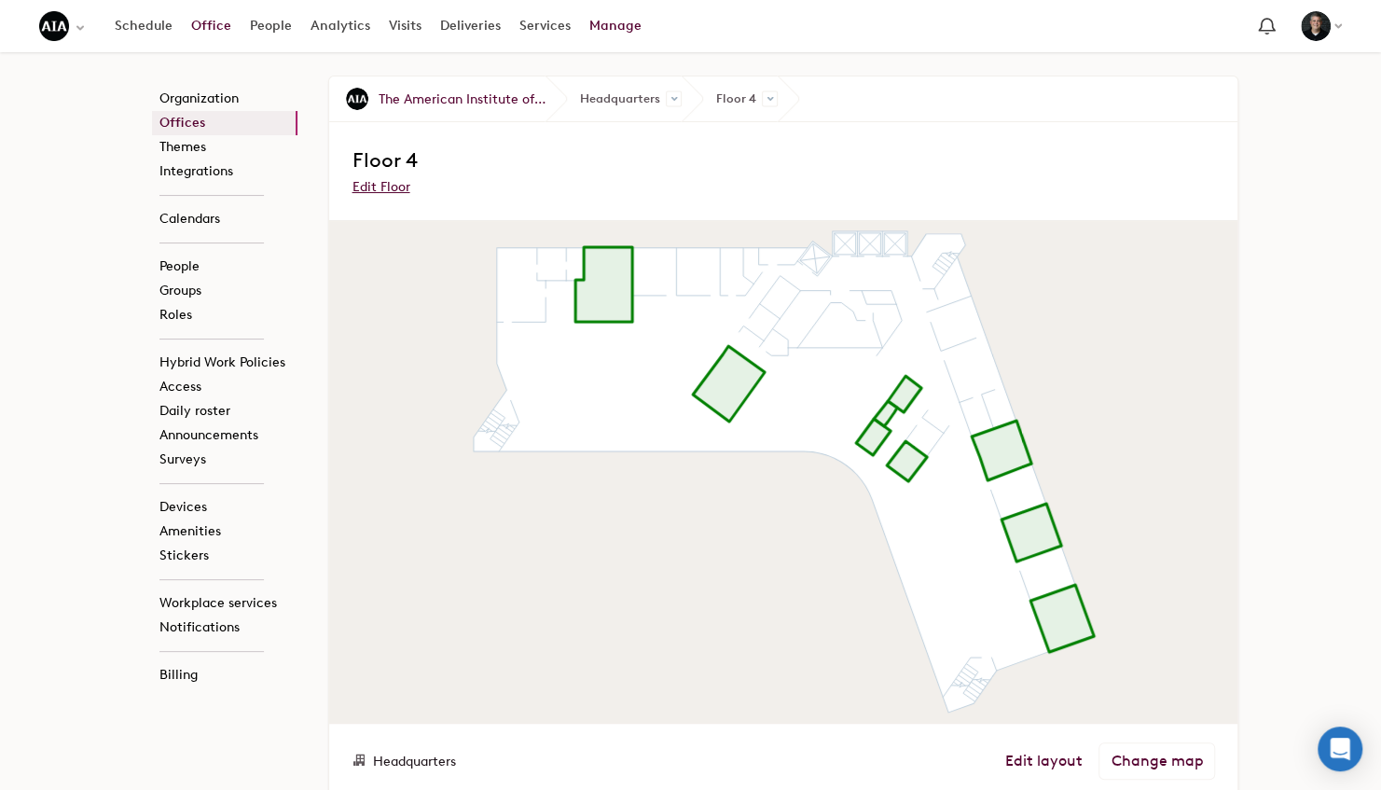
click at [201, 24] on link "Office" at bounding box center [211, 26] width 59 height 34
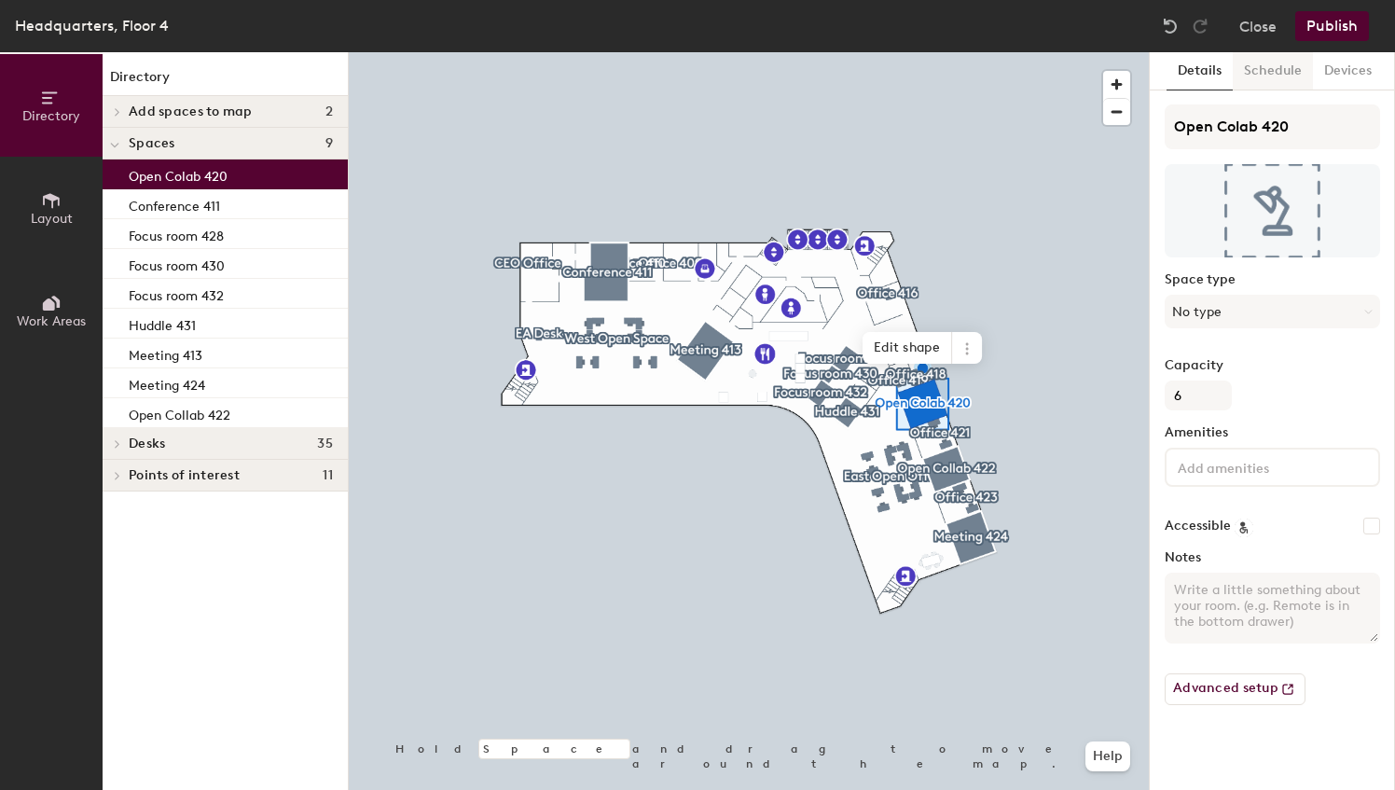
click at [1268, 70] on button "Schedule" at bounding box center [1273, 71] width 80 height 38
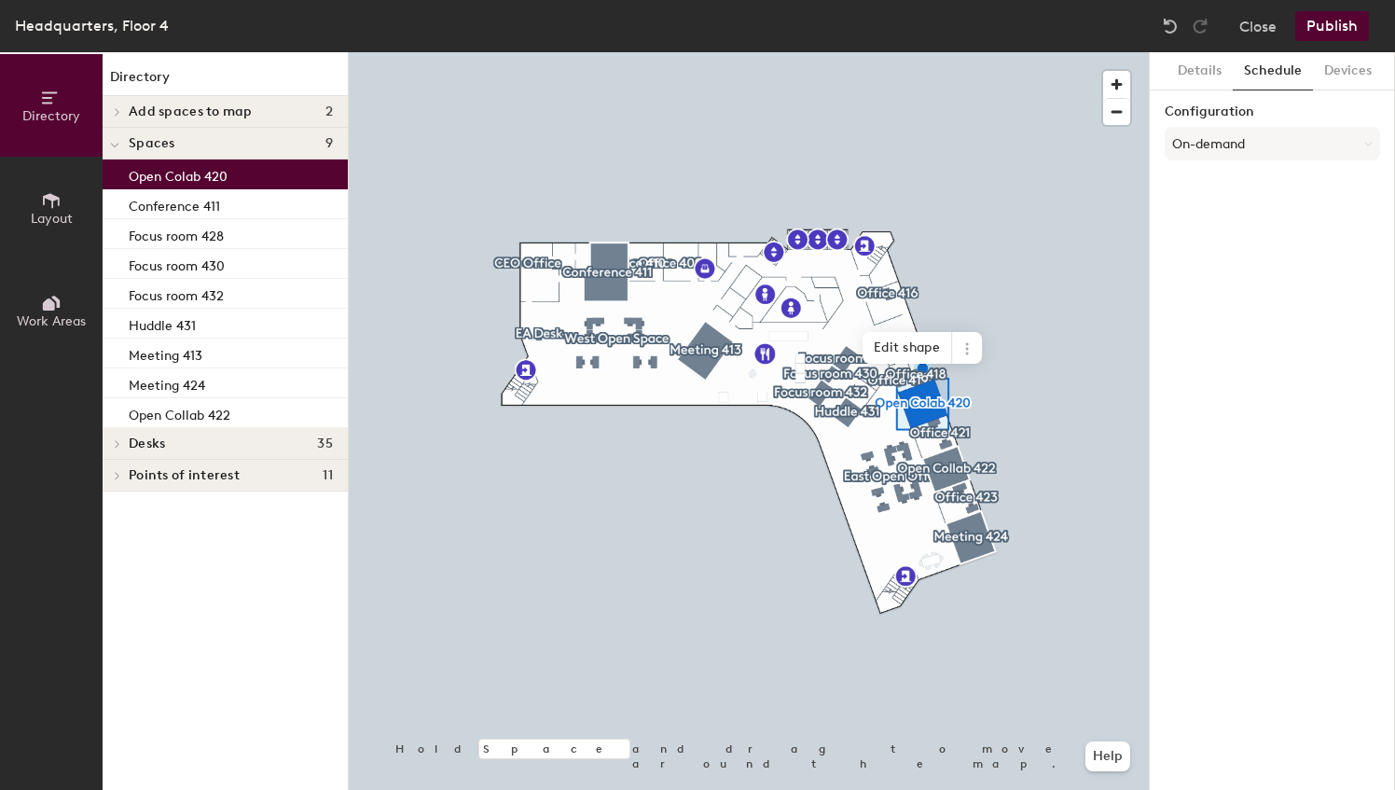
click at [1218, 116] on label "Configuration" at bounding box center [1272, 111] width 215 height 15
click at [1218, 107] on label "Configuration" at bounding box center [1272, 111] width 215 height 15
click at [1212, 145] on button "On-demand" at bounding box center [1272, 144] width 215 height 34
click at [1099, 52] on div at bounding box center [749, 52] width 800 height 0
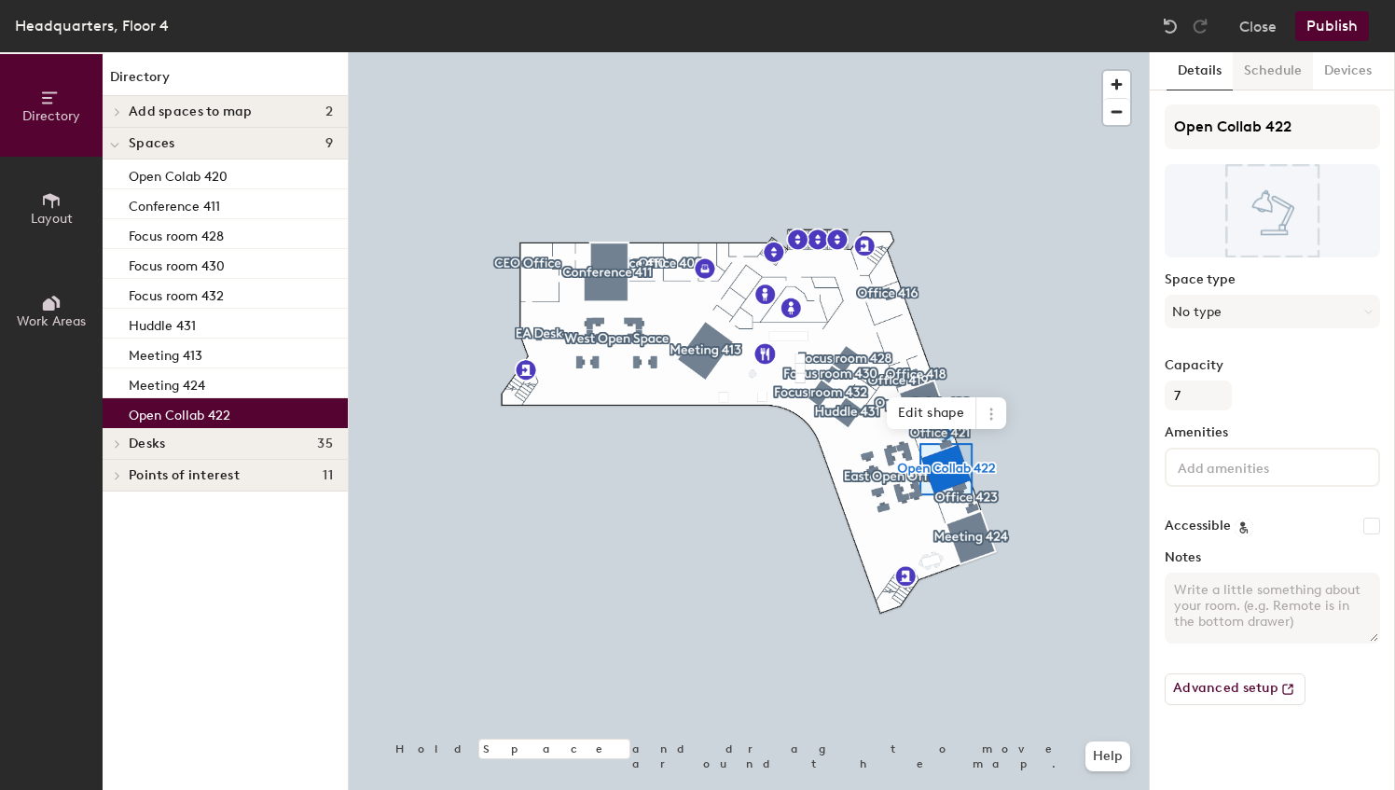
click at [1278, 65] on button "Schedule" at bounding box center [1273, 71] width 80 height 38
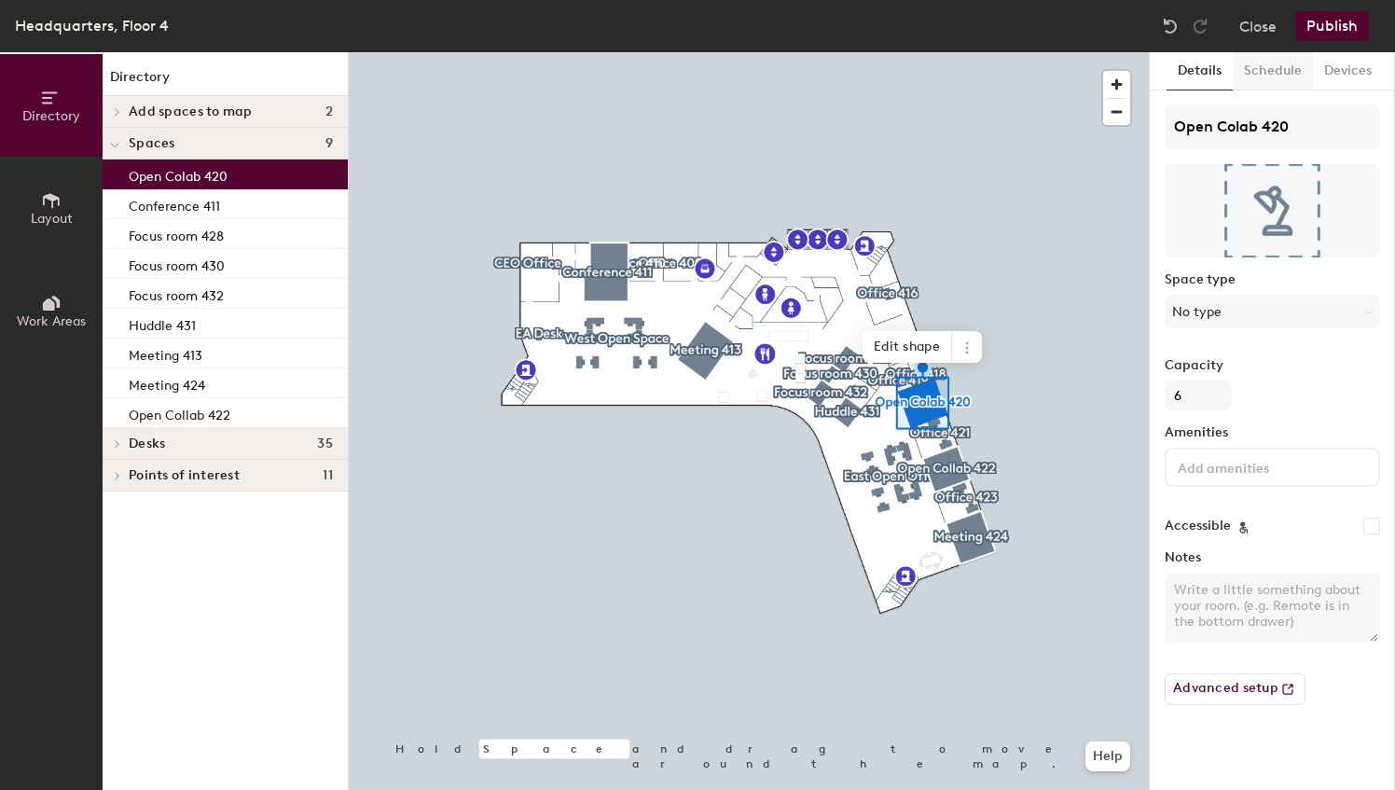
click at [1274, 73] on button "Schedule" at bounding box center [1273, 71] width 80 height 38
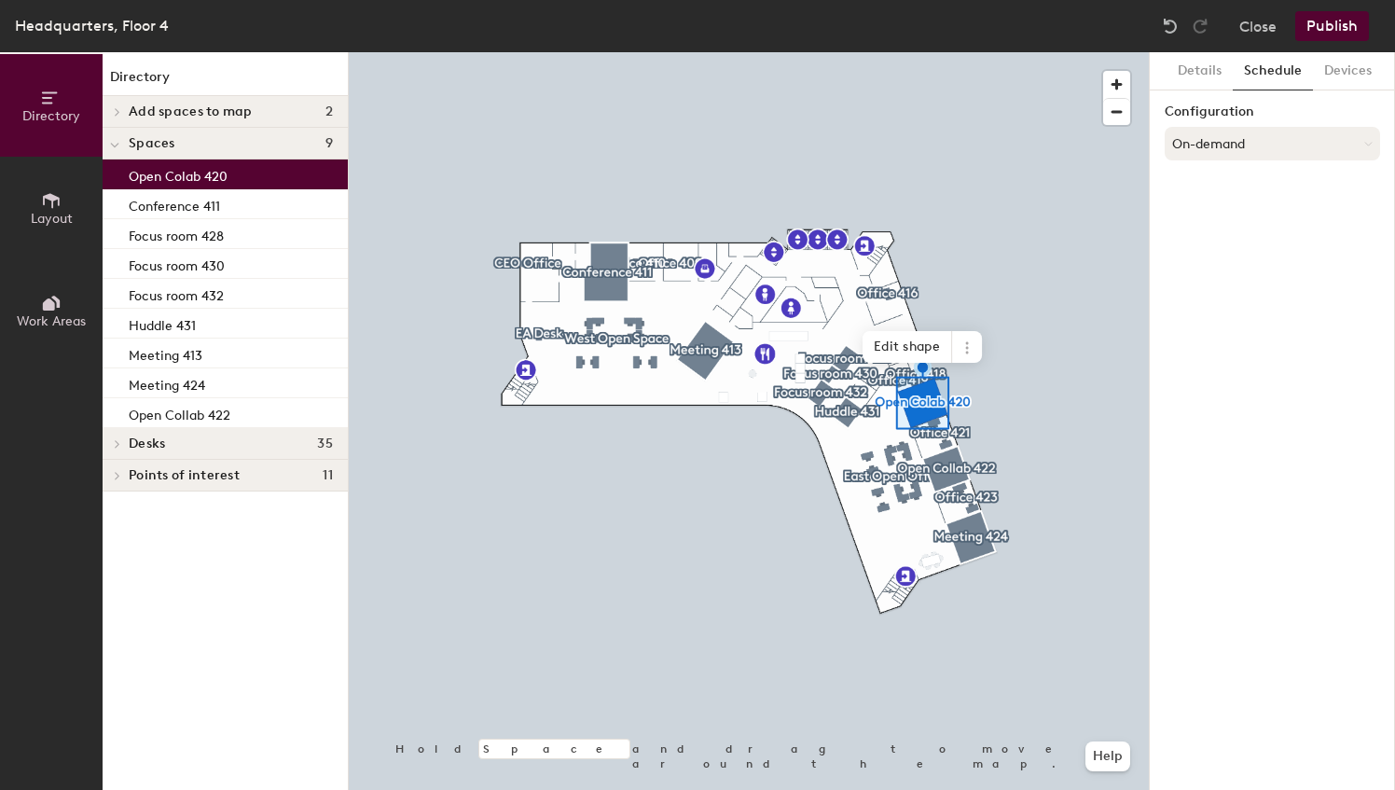
click at [1257, 145] on button "On-demand" at bounding box center [1272, 144] width 215 height 34
click at [1226, 218] on div "Scheduled" at bounding box center [1273, 218] width 214 height 28
click at [1240, 179] on button "Select account" at bounding box center [1272, 185] width 215 height 34
click at [1248, 256] on div "Microsoft 365" at bounding box center [1273, 259] width 214 height 28
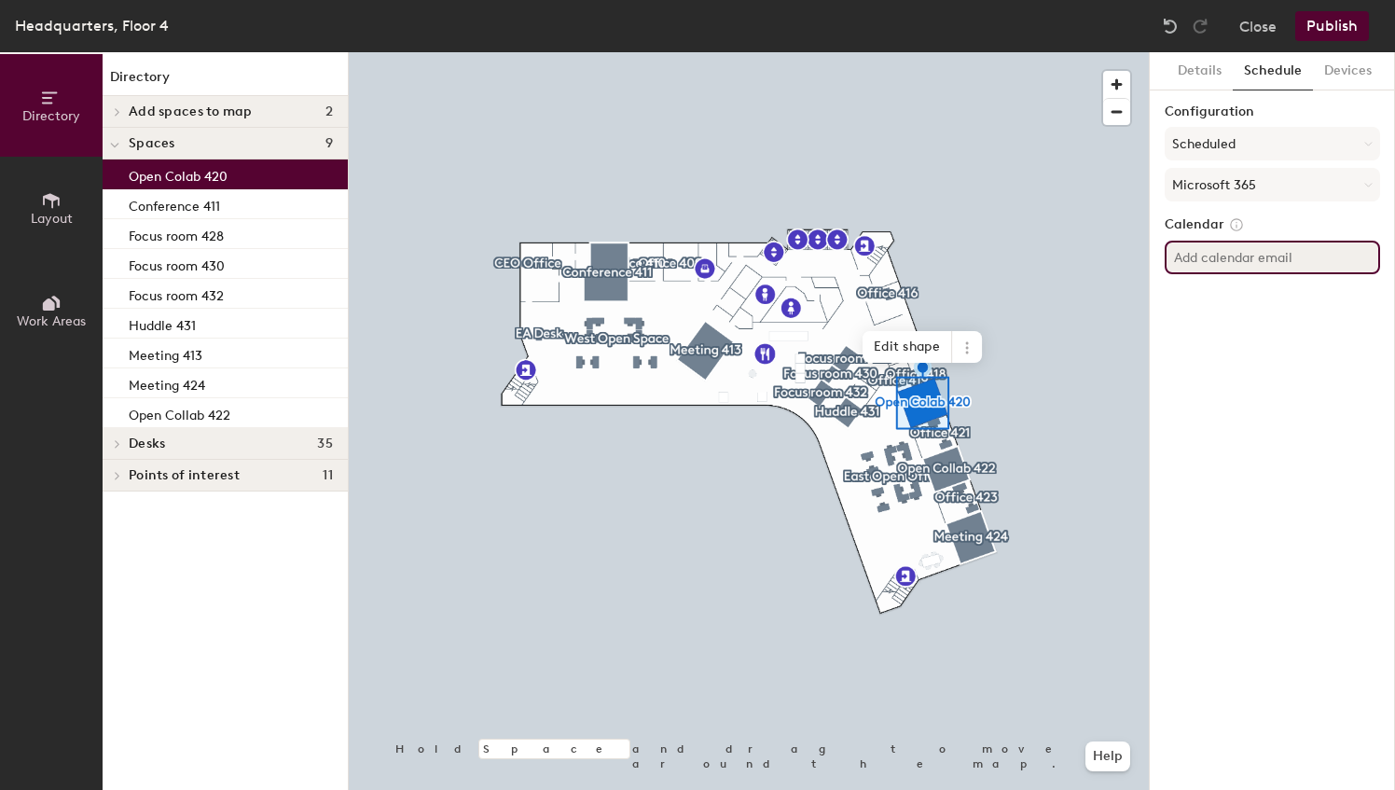
click at [1236, 264] on input at bounding box center [1272, 258] width 215 height 34
paste input "[EMAIL_ADDRESS][DOMAIN_NAME]"
type input "[EMAIL_ADDRESS][DOMAIN_NAME]"
click at [1298, 394] on div "Details Schedule Devices Configuration Scheduled Microsoft 365 Calendar [EMAIL_…" at bounding box center [1272, 421] width 245 height 738
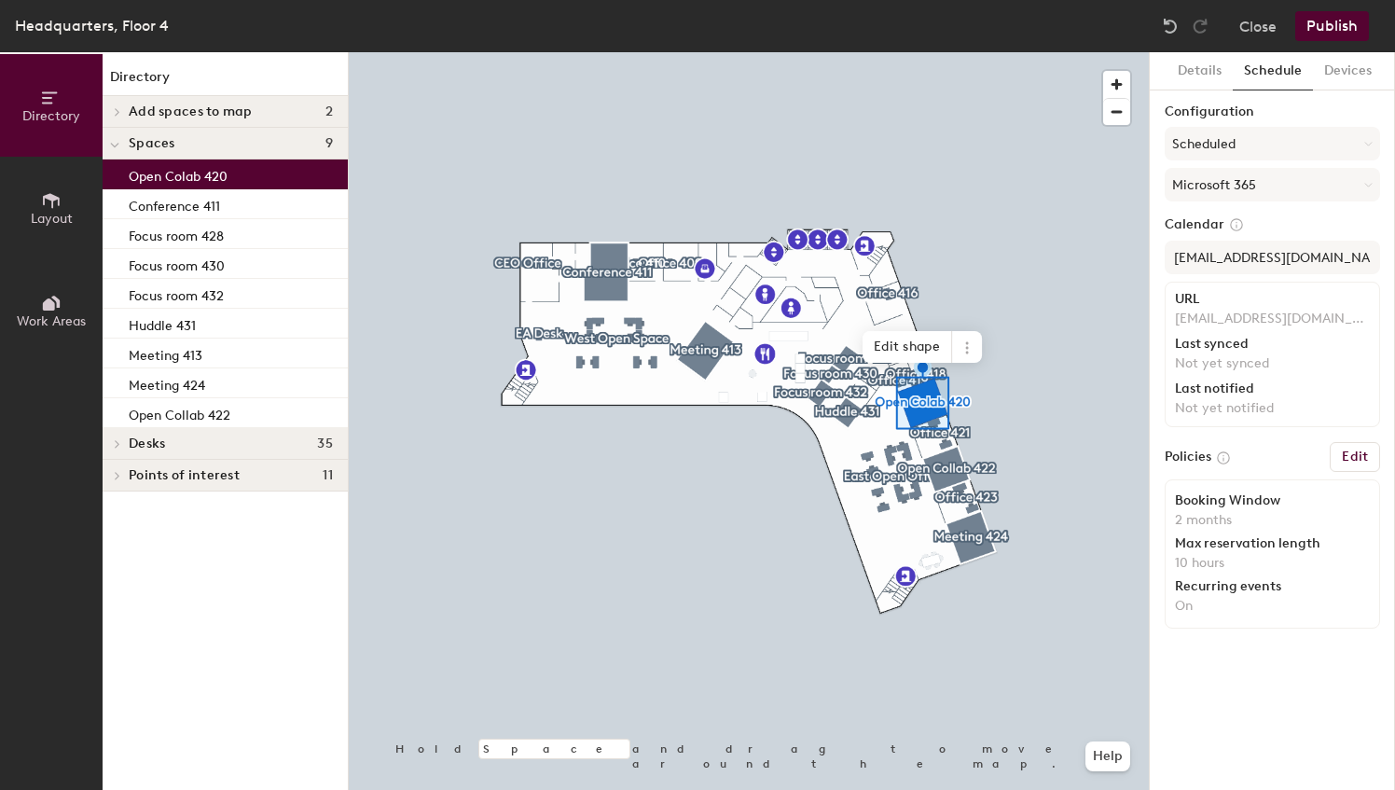
click at [1360, 453] on h6 "Edit" at bounding box center [1355, 457] width 26 height 15
click at [1326, 27] on button "Publish" at bounding box center [1332, 26] width 74 height 30
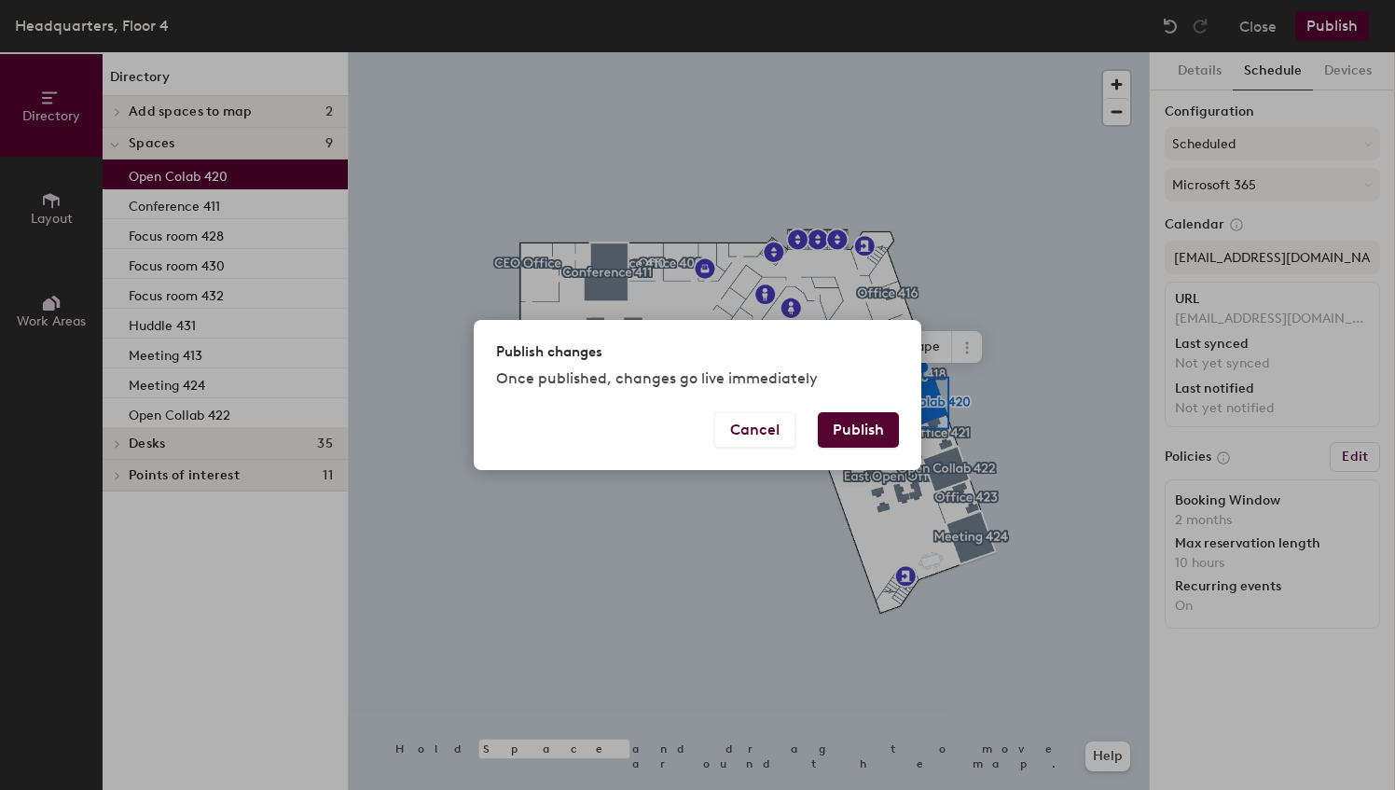
click at [863, 430] on button "Publish" at bounding box center [858, 429] width 81 height 35
